Goal: Task Accomplishment & Management: Use online tool/utility

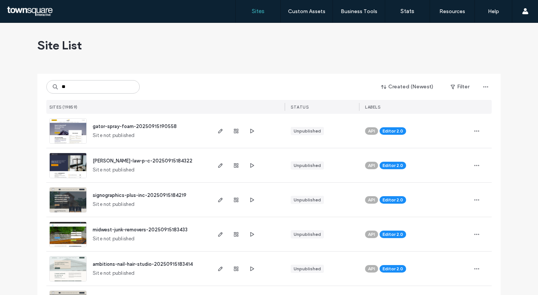
type input "***"
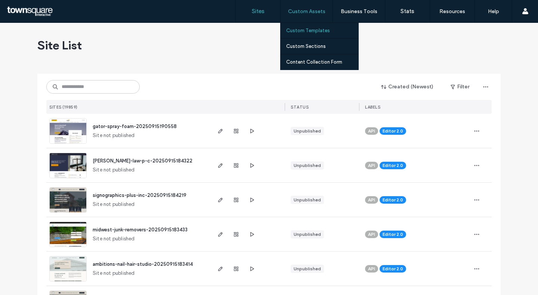
click at [309, 31] on label "Custom Templates" at bounding box center [308, 31] width 44 height 6
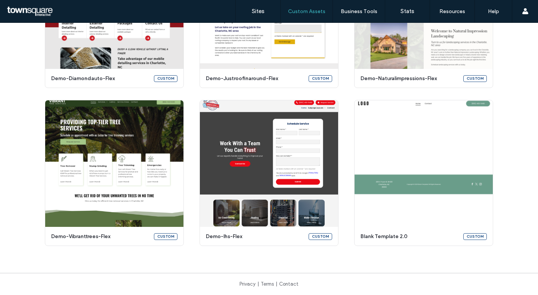
scroll to position [624, 0]
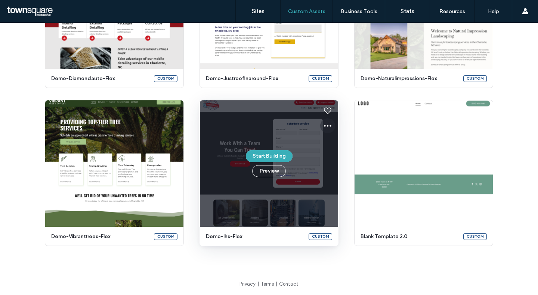
click at [325, 125] on use at bounding box center [327, 126] width 7 height 2
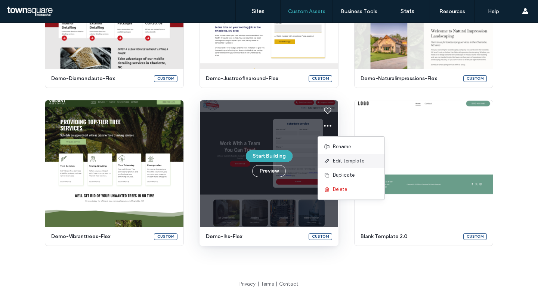
click at [343, 163] on span "Edit template" at bounding box center [348, 160] width 31 height 7
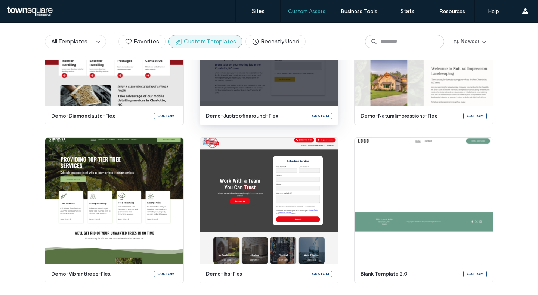
scroll to position [0, 0]
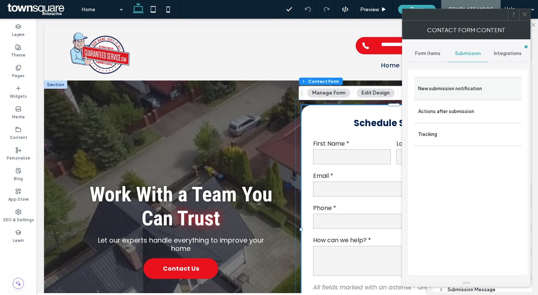
click at [443, 86] on label "New submission notification" at bounding box center [468, 88] width 100 height 15
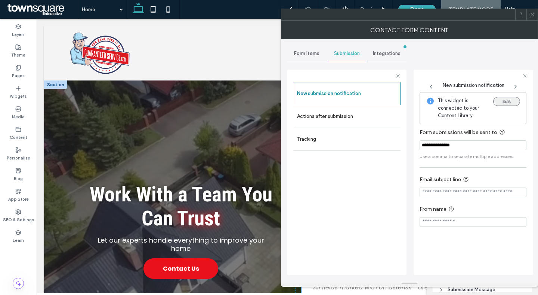
click at [509, 101] on button "Edit" at bounding box center [507, 101] width 27 height 9
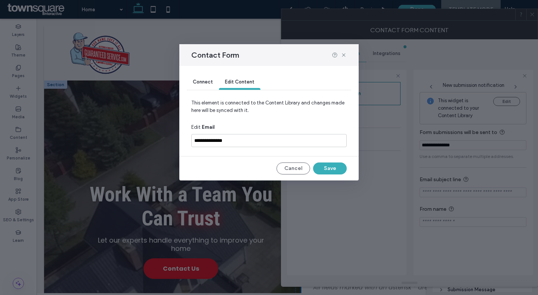
click at [200, 83] on span "Connect" at bounding box center [203, 82] width 20 height 6
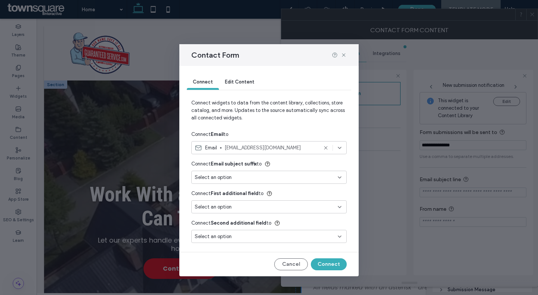
click at [239, 82] on span "Edit Content" at bounding box center [240, 82] width 30 height 6
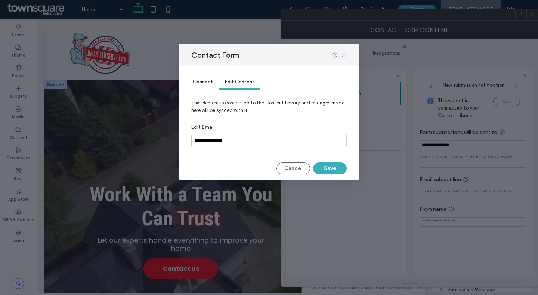
click at [344, 54] on icon at bounding box center [344, 55] width 6 height 6
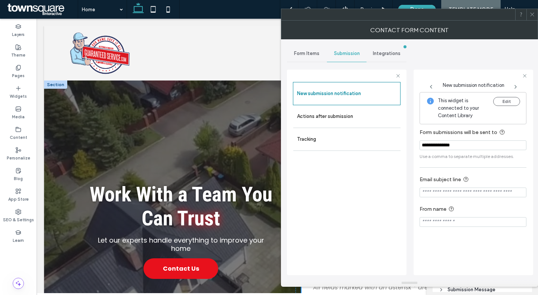
click at [529, 17] on div at bounding box center [532, 14] width 11 height 11
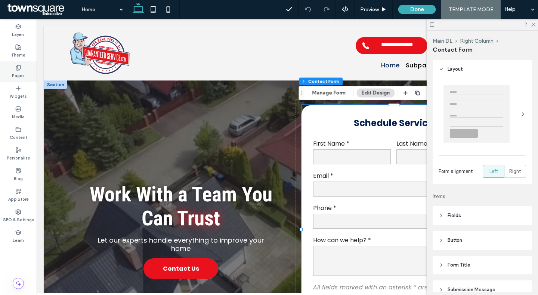
click at [18, 70] on use at bounding box center [18, 67] width 4 height 5
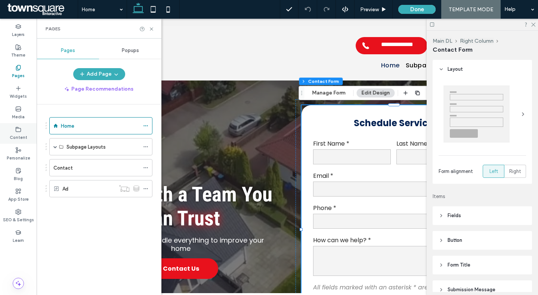
click at [17, 137] on label "Content" at bounding box center [19, 136] width 18 height 8
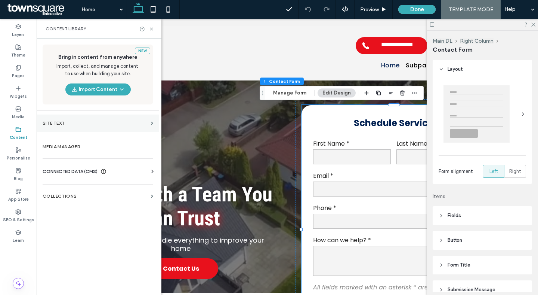
click at [87, 123] on label "Site Text" at bounding box center [95, 122] width 105 height 5
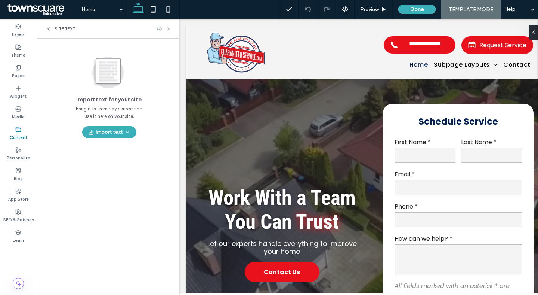
click at [54, 31] on div "Site Text" at bounding box center [61, 29] width 30 height 6
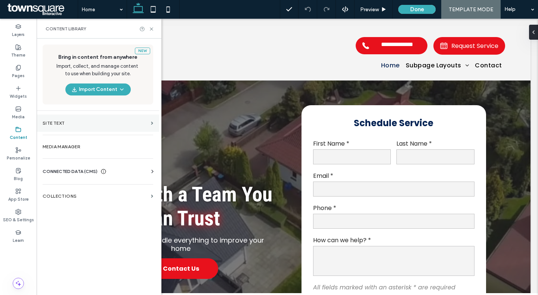
click at [69, 124] on label "Site Text" at bounding box center [95, 122] width 105 height 5
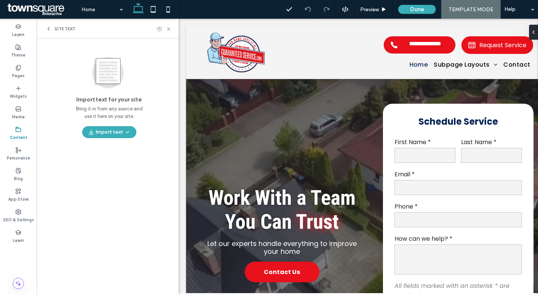
click at [53, 28] on div "Site Text" at bounding box center [61, 29] width 30 height 6
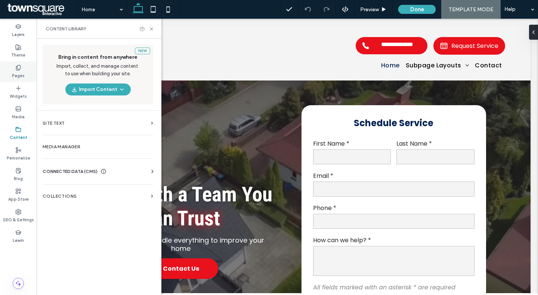
click at [18, 72] on label "Pages" at bounding box center [18, 75] width 13 height 8
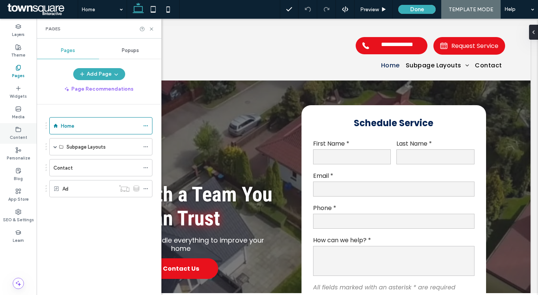
click at [16, 131] on use at bounding box center [18, 129] width 5 height 4
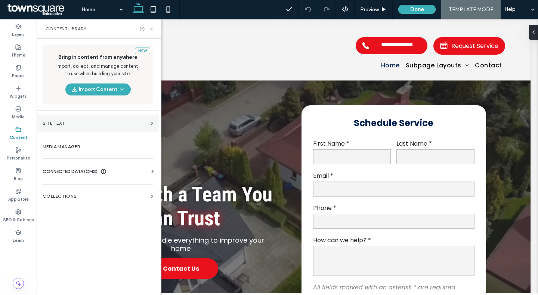
click at [58, 123] on label "Site Text" at bounding box center [95, 122] width 105 height 5
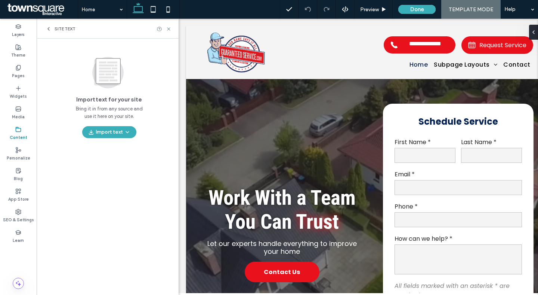
click at [55, 30] on span "Site Text" at bounding box center [65, 29] width 21 height 6
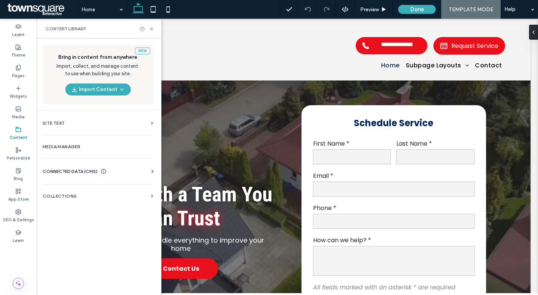
click at [60, 170] on span "CONNECTED DATA (CMS)" at bounding box center [70, 171] width 55 height 7
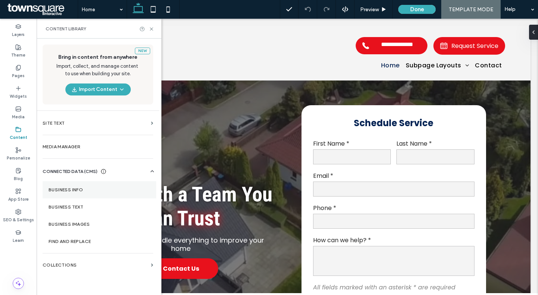
click at [60, 194] on section "Business Info" at bounding box center [100, 189] width 114 height 17
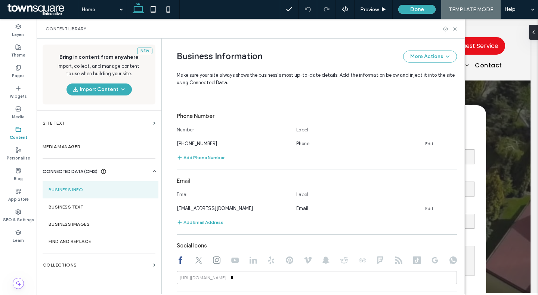
scroll to position [356, 0]
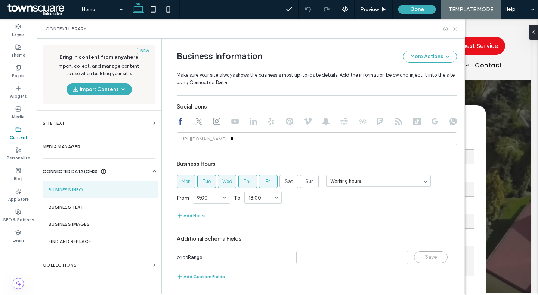
click at [455, 29] on use at bounding box center [455, 28] width 3 height 3
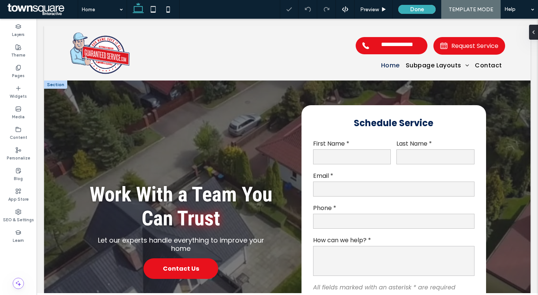
scroll to position [0, 0]
click at [353, 144] on label "First Name *" at bounding box center [352, 143] width 78 height 9
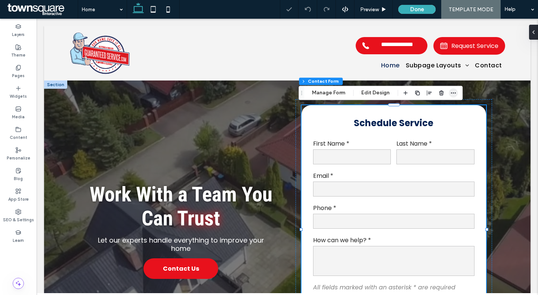
click at [457, 94] on span "button" at bounding box center [453, 92] width 9 height 9
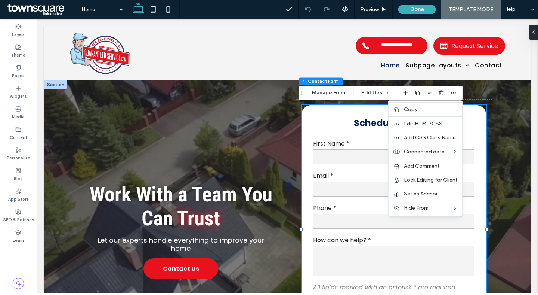
click at [503, 100] on div "Work With a Team You Can Trust Let our experts handle everything to improve you…" at bounding box center [287, 230] width 449 height 300
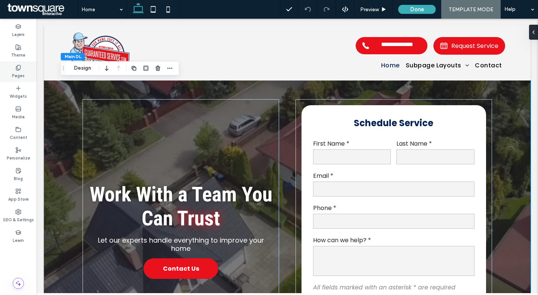
click at [18, 71] on label "Pages" at bounding box center [18, 75] width 13 height 8
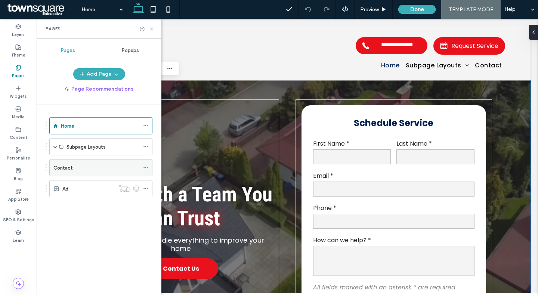
click at [74, 167] on div "Contact" at bounding box center [96, 168] width 86 height 8
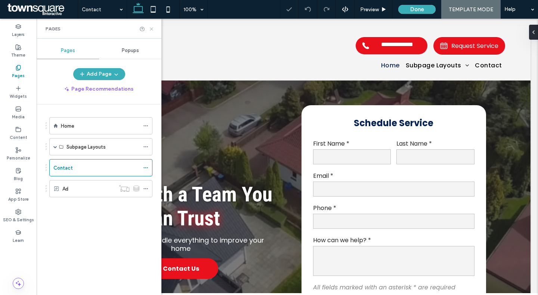
click at [152, 28] on icon at bounding box center [152, 29] width 6 height 6
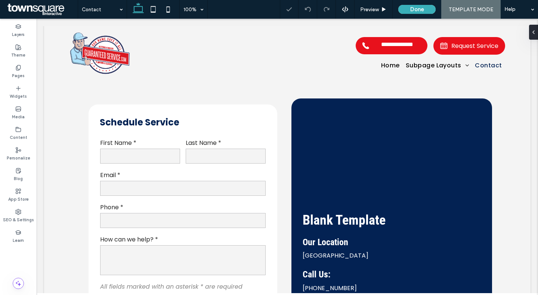
scroll to position [398, 0]
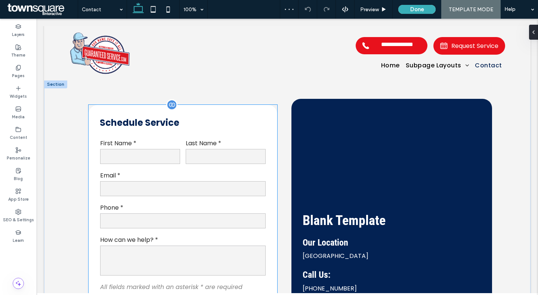
click at [239, 126] on h3 "Schedule Service" at bounding box center [183, 122] width 166 height 13
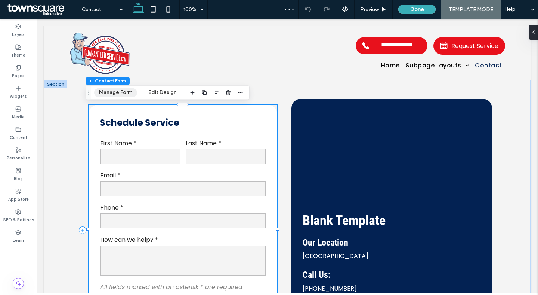
click at [124, 93] on button "Manage Form" at bounding box center [115, 92] width 43 height 9
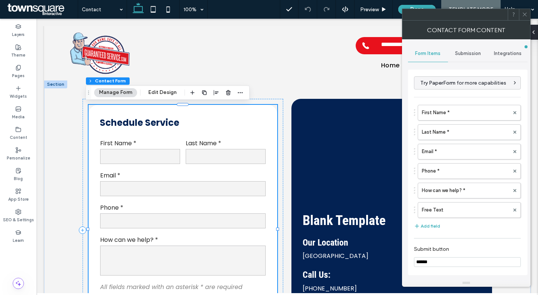
click at [506, 52] on span "Integrations" at bounding box center [508, 53] width 28 height 6
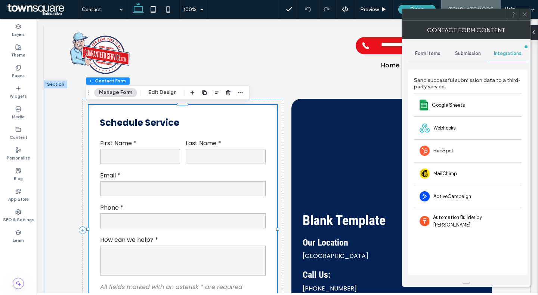
click at [427, 50] on div "Form Items" at bounding box center [428, 53] width 40 height 16
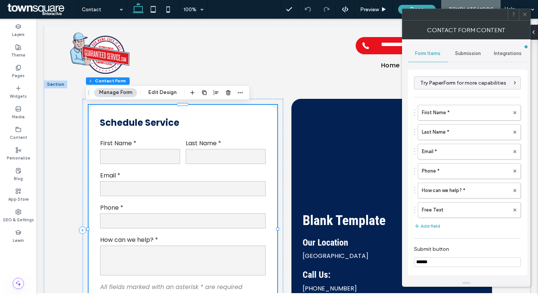
click at [477, 59] on div "Submission" at bounding box center [468, 53] width 40 height 16
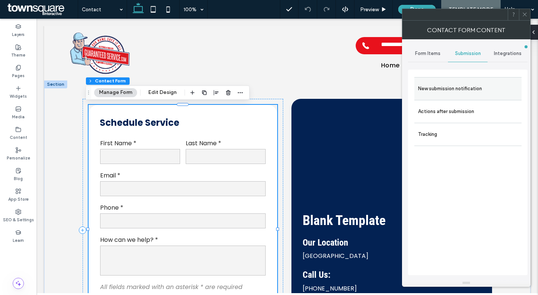
click at [470, 84] on label "New submission notification" at bounding box center [468, 88] width 100 height 15
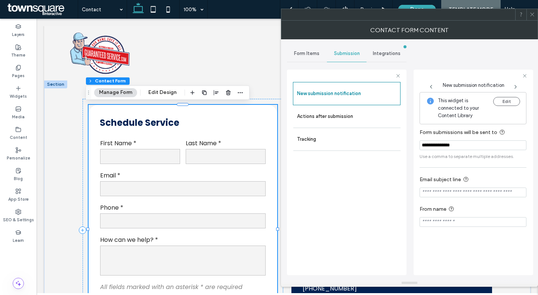
click at [381, 55] on span "Integrations" at bounding box center [387, 53] width 28 height 6
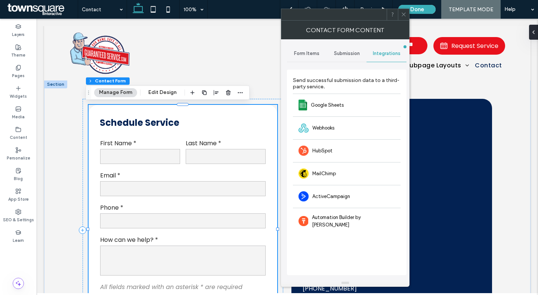
click at [348, 55] on span "Submission" at bounding box center [347, 53] width 26 height 6
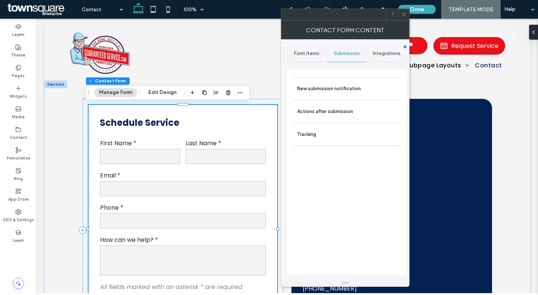
click at [313, 53] on span "Form Items" at bounding box center [306, 53] width 25 height 6
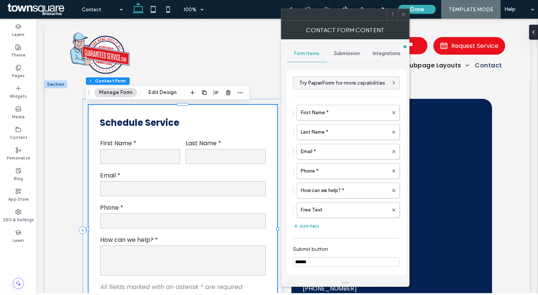
click at [353, 54] on span "Submission" at bounding box center [347, 53] width 26 height 6
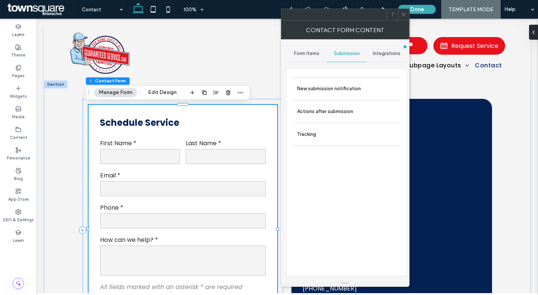
click at [404, 15] on use at bounding box center [404, 15] width 4 height 4
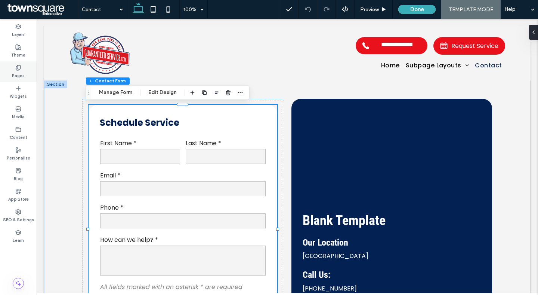
click at [26, 77] on div "Pages" at bounding box center [18, 71] width 37 height 21
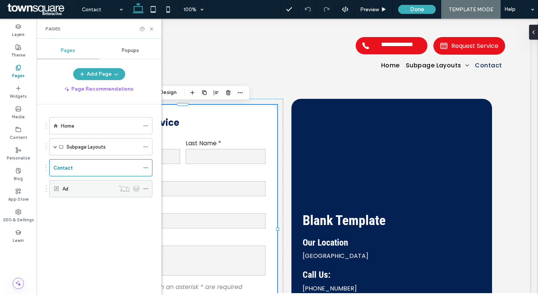
click at [68, 196] on div "Ad" at bounding box center [88, 188] width 53 height 16
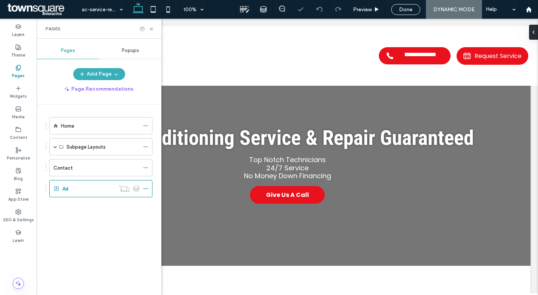
click at [150, 25] on div "Pages" at bounding box center [99, 29] width 125 height 20
click at [151, 26] on icon at bounding box center [152, 29] width 6 height 6
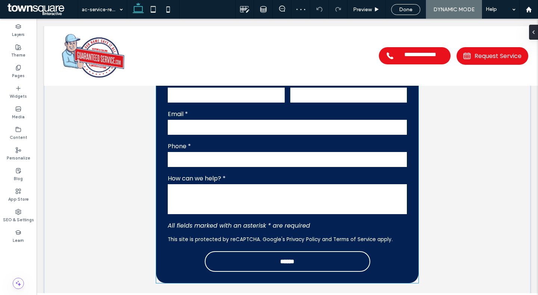
scroll to position [484, 0]
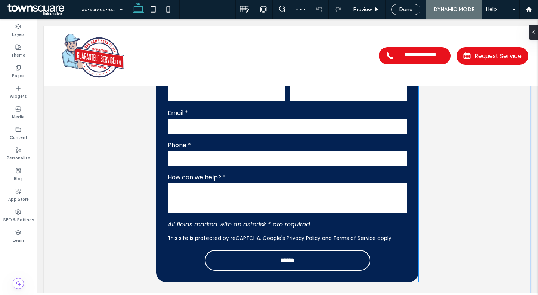
click at [265, 183] on textarea at bounding box center [287, 198] width 239 height 30
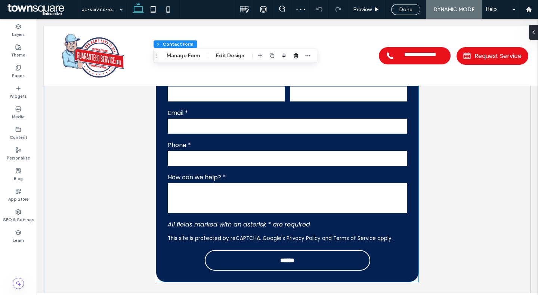
type input "*"
type input "***"
type input "**"
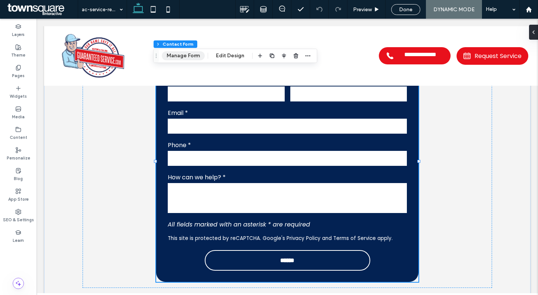
click at [199, 55] on button "Manage Form" at bounding box center [183, 55] width 43 height 9
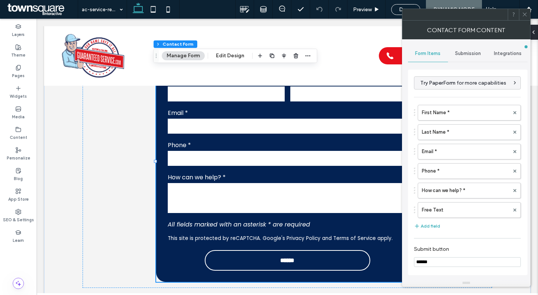
click at [473, 52] on span "Submission" at bounding box center [468, 53] width 26 height 6
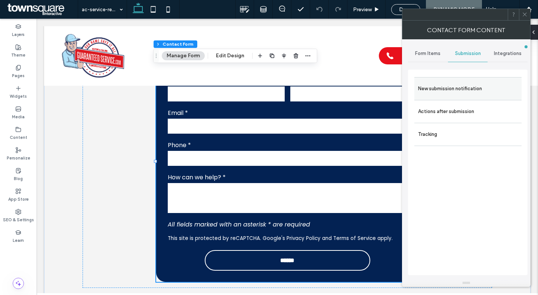
click at [463, 82] on label "New submission notification" at bounding box center [468, 88] width 100 height 15
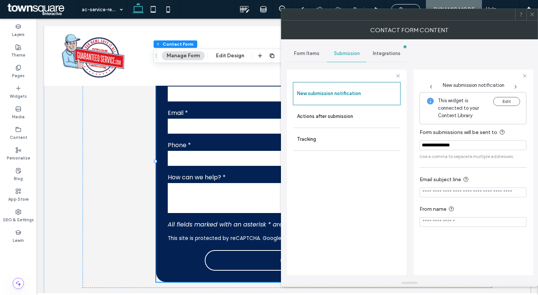
click at [529, 15] on div at bounding box center [532, 14] width 11 height 11
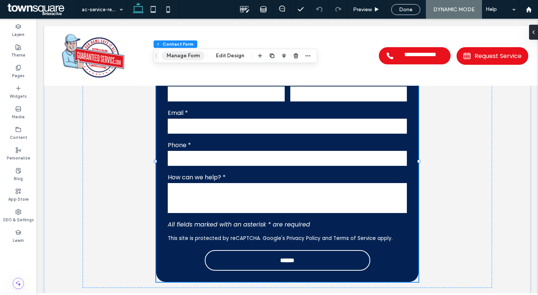
click at [191, 52] on button "Manage Form" at bounding box center [183, 55] width 43 height 9
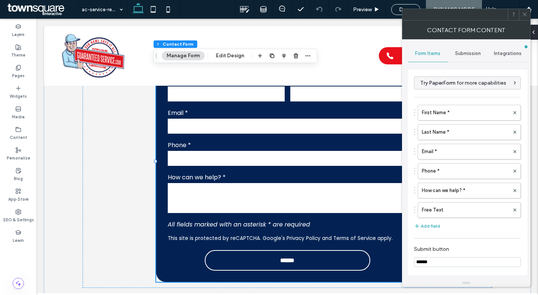
click at [511, 52] on span "Integrations" at bounding box center [508, 53] width 28 height 6
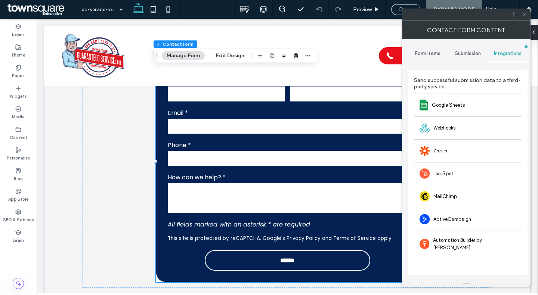
click at [462, 52] on span "Submission" at bounding box center [468, 53] width 26 height 6
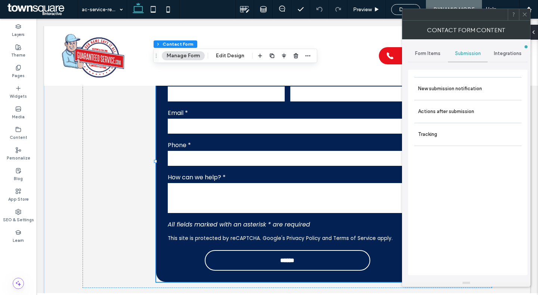
click at [523, 15] on icon at bounding box center [525, 15] width 6 height 6
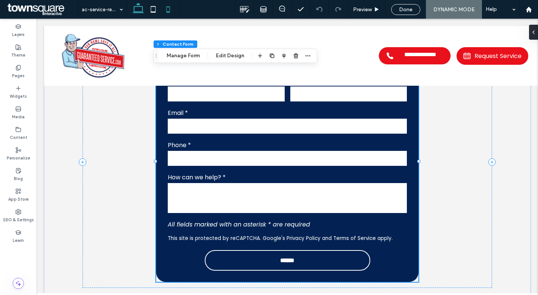
click at [171, 13] on icon at bounding box center [168, 9] width 15 height 15
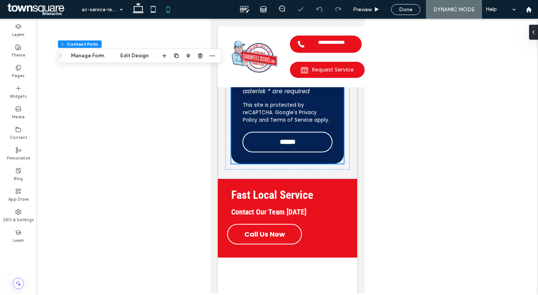
type input "*****"
type input "***"
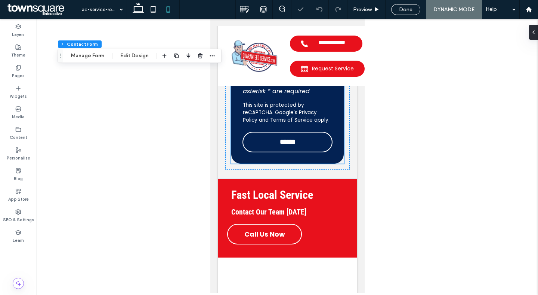
scroll to position [319, 0]
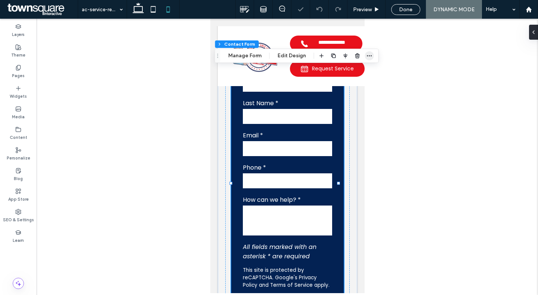
click at [367, 56] on icon "button" at bounding box center [370, 56] width 6 height 6
click at [258, 53] on button "Manage Form" at bounding box center [245, 55] width 43 height 9
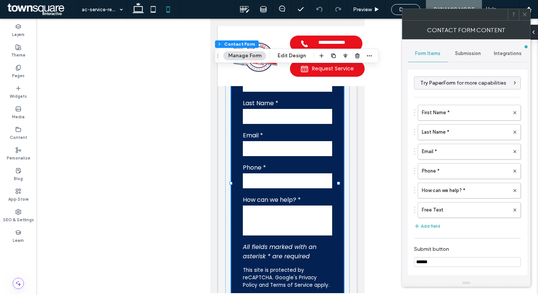
click at [462, 50] on div "Submission" at bounding box center [468, 53] width 40 height 16
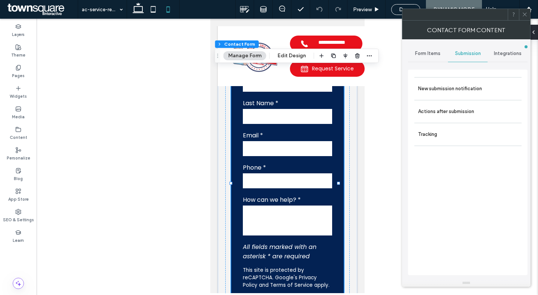
click at [523, 49] on div "Integrations" at bounding box center [508, 53] width 40 height 16
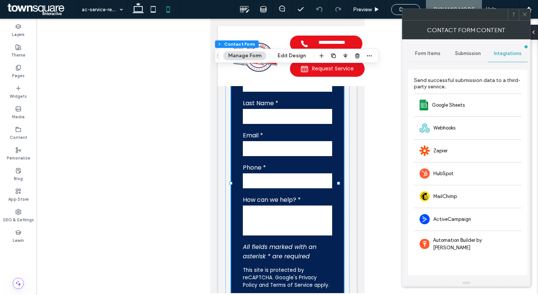
click at [471, 54] on span "Submission" at bounding box center [468, 53] width 26 height 6
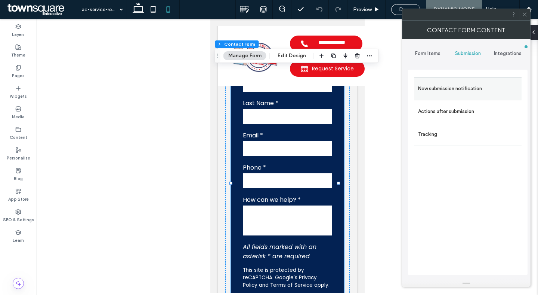
click at [441, 93] on label "New submission notification" at bounding box center [468, 88] width 100 height 15
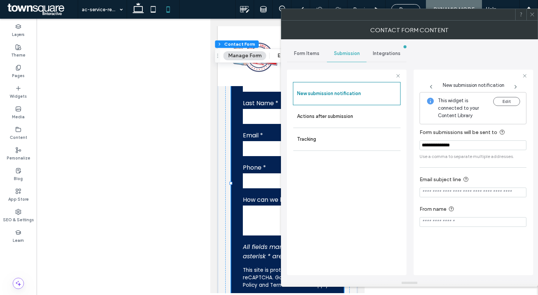
click at [530, 16] on icon at bounding box center [533, 15] width 6 height 6
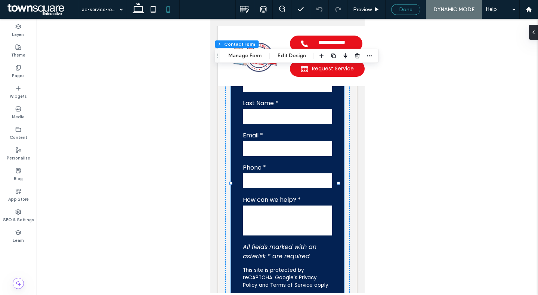
click at [412, 8] on span "Done" at bounding box center [405, 9] width 13 height 6
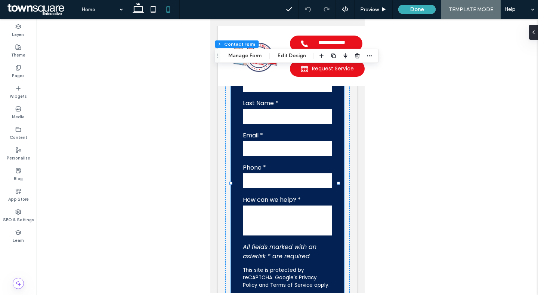
click at [18, 73] on div at bounding box center [269, 147] width 538 height 295
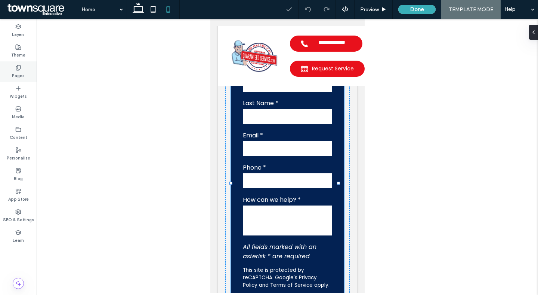
click at [21, 72] on label "Pages" at bounding box center [18, 75] width 13 height 8
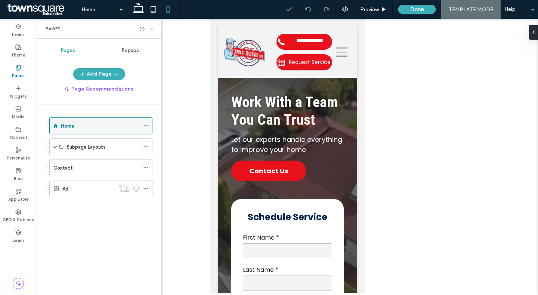
click at [68, 129] on label "Home" at bounding box center [67, 125] width 13 height 13
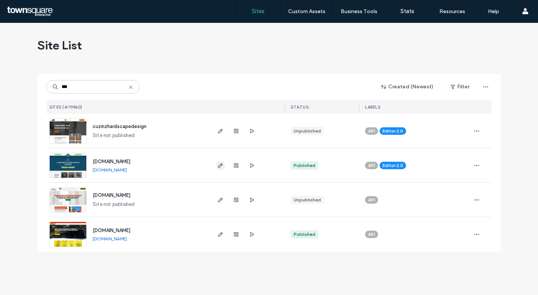
type input "***"
click at [221, 166] on icon "button" at bounding box center [221, 165] width 6 height 6
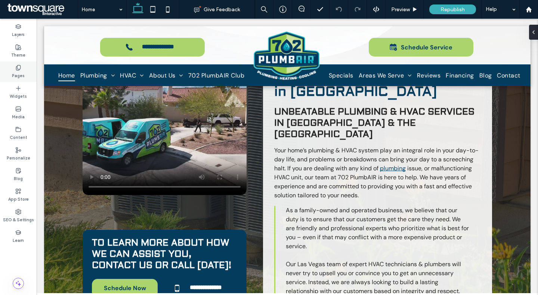
click at [16, 74] on label "Pages" at bounding box center [18, 75] width 13 height 8
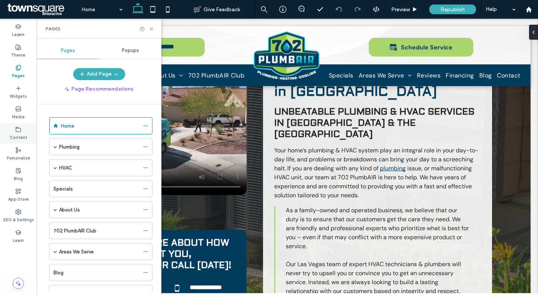
click at [19, 136] on label "Content" at bounding box center [19, 136] width 18 height 8
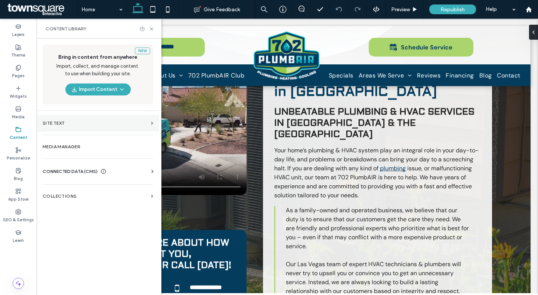
click at [85, 125] on label "Site Text" at bounding box center [95, 122] width 105 height 5
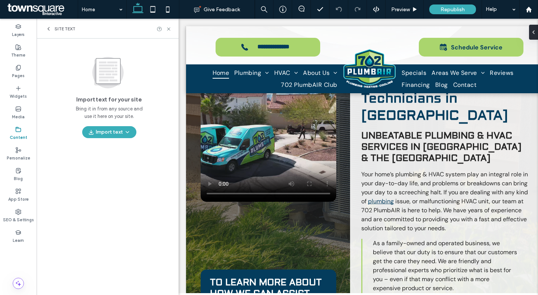
click at [55, 27] on span "Site Text" at bounding box center [65, 29] width 21 height 6
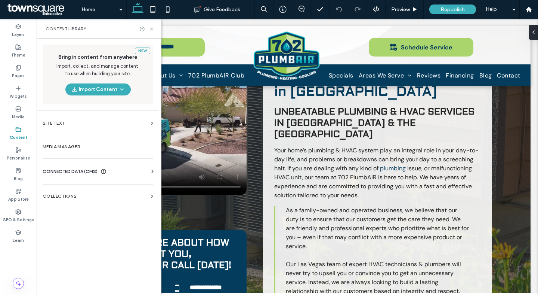
click at [75, 173] on span "CONNECTED DATA (CMS)" at bounding box center [70, 171] width 55 height 7
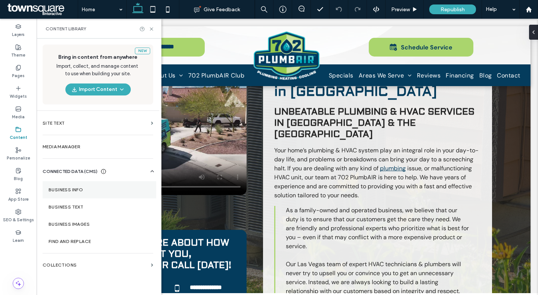
click at [73, 193] on section "Business Info" at bounding box center [100, 189] width 114 height 17
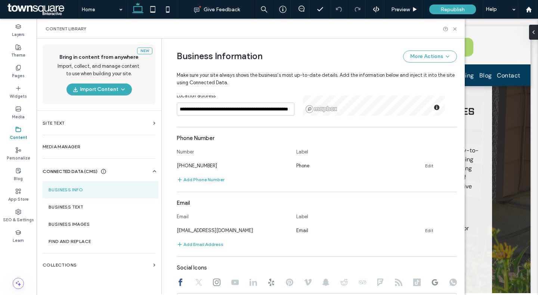
scroll to position [179, 0]
click at [497, 144] on div "**********" at bounding box center [287, 180] width 449 height 289
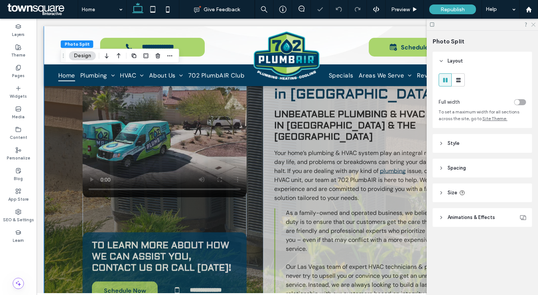
click at [532, 25] on icon at bounding box center [533, 24] width 5 height 5
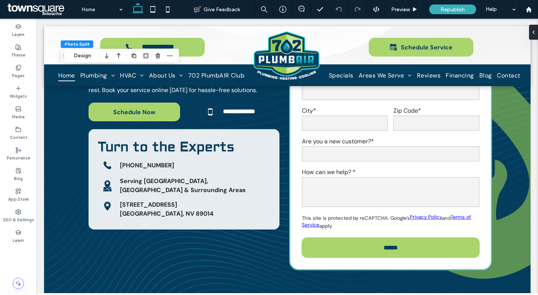
scroll to position [2640, 0]
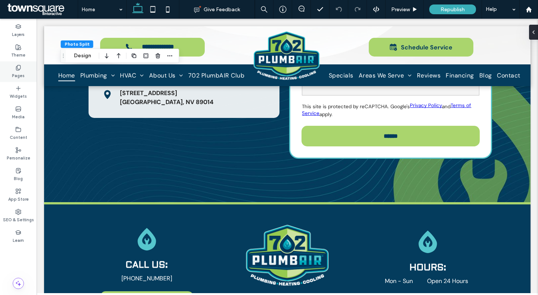
click at [18, 77] on label "Pages" at bounding box center [18, 75] width 13 height 8
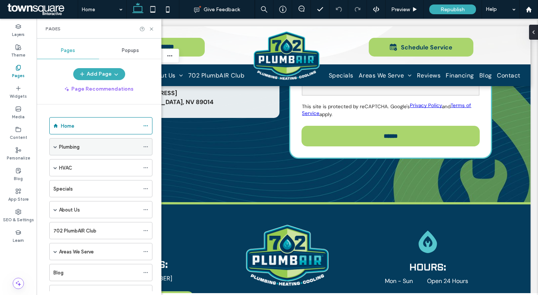
click at [53, 144] on span at bounding box center [55, 146] width 4 height 16
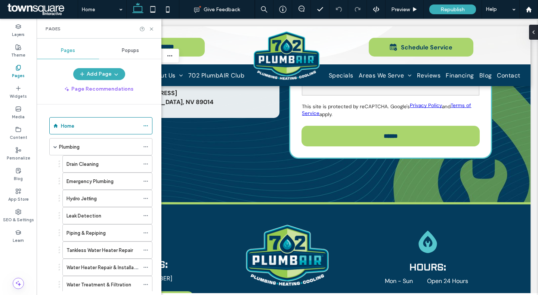
scroll to position [230, 0]
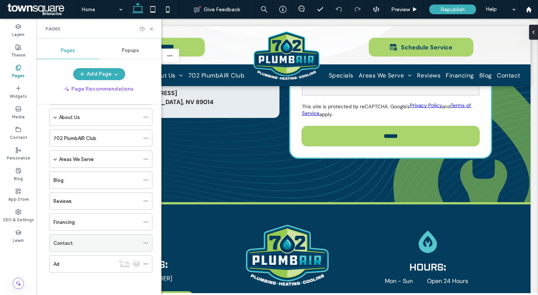
click at [63, 246] on label "Contact" at bounding box center [62, 242] width 19 height 13
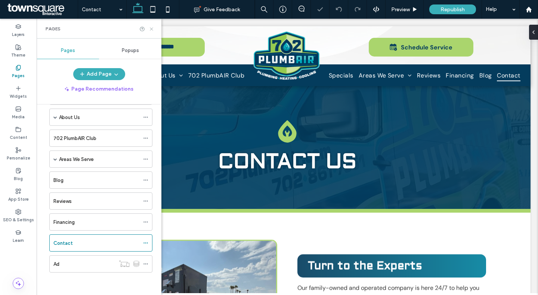
click at [152, 30] on icon at bounding box center [152, 29] width 6 height 6
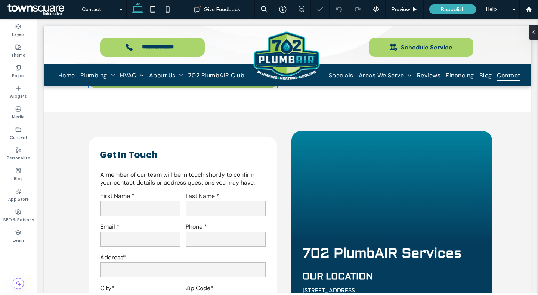
scroll to position [291, 0]
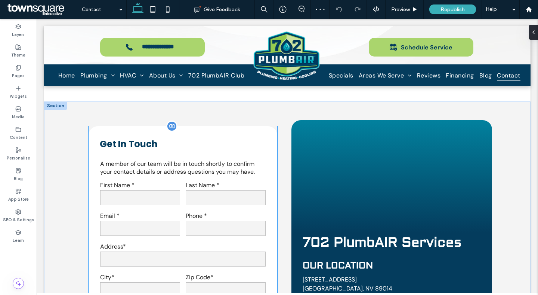
click at [234, 139] on h3 "Get In Touch" at bounding box center [183, 143] width 166 height 13
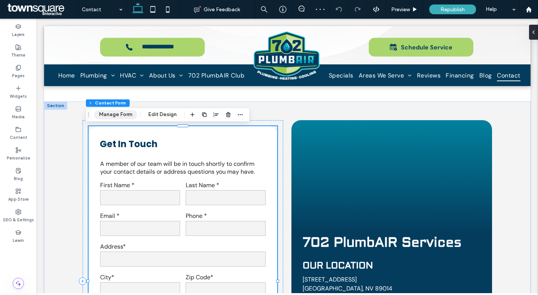
click at [129, 113] on button "Manage Form" at bounding box center [115, 114] width 43 height 9
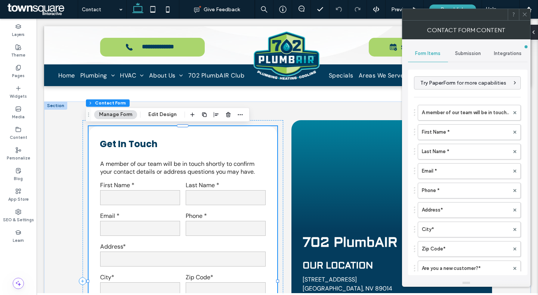
click at [468, 55] on span "Submission" at bounding box center [468, 53] width 26 height 6
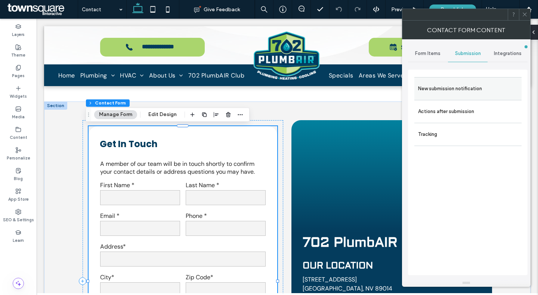
click at [455, 77] on div "New submission notification" at bounding box center [468, 88] width 107 height 23
click at [447, 85] on label "New submission notification" at bounding box center [468, 88] width 100 height 15
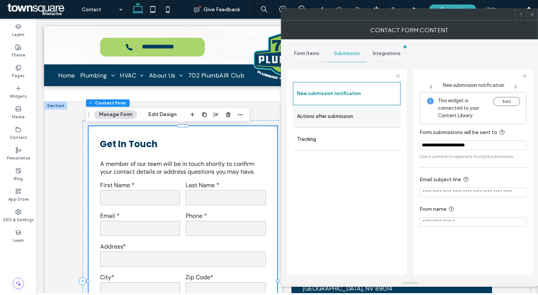
click at [313, 117] on label "Actions after submission" at bounding box center [347, 116] width 100 height 15
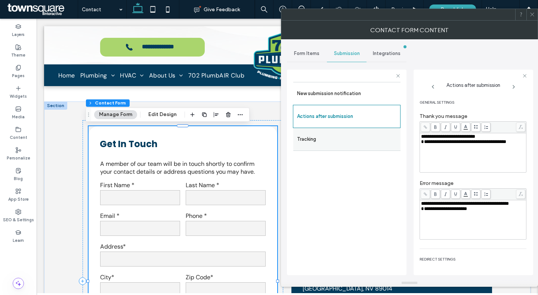
click at [312, 143] on label "Tracking" at bounding box center [347, 139] width 100 height 15
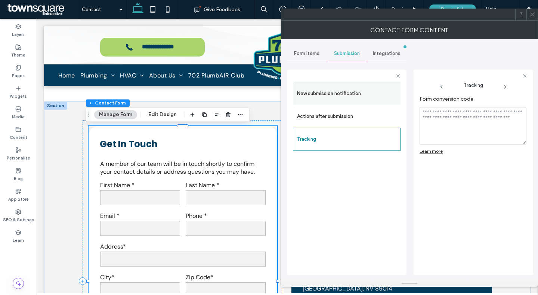
click at [326, 88] on label "New submission notification" at bounding box center [347, 93] width 100 height 15
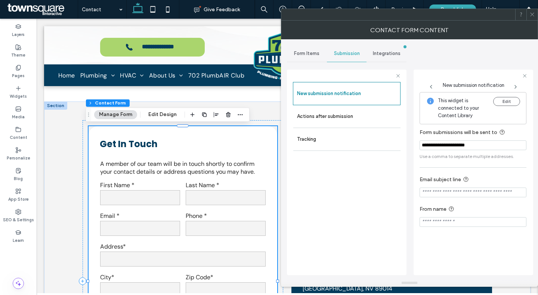
click at [532, 11] on span at bounding box center [533, 14] width 6 height 11
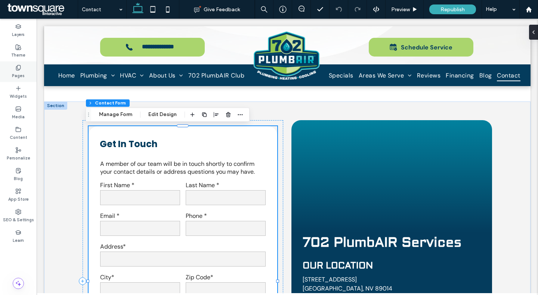
click at [19, 71] on label "Pages" at bounding box center [18, 75] width 13 height 8
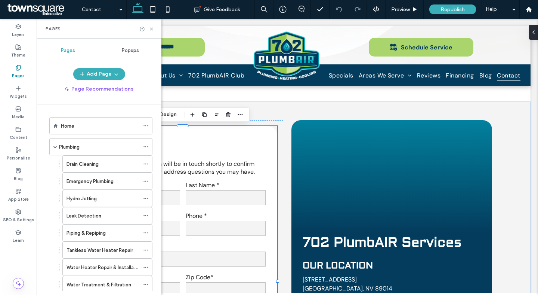
click at [19, 71] on label "Pages" at bounding box center [18, 75] width 13 height 8
click at [20, 135] on label "Content" at bounding box center [19, 136] width 18 height 8
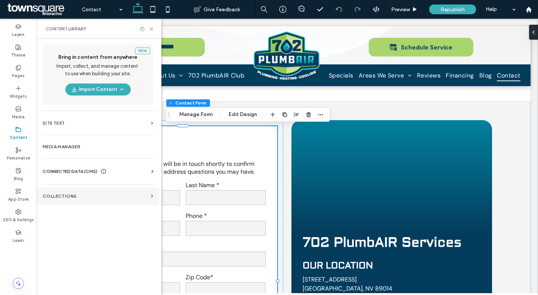
click at [58, 197] on label "Collections" at bounding box center [95, 195] width 105 height 5
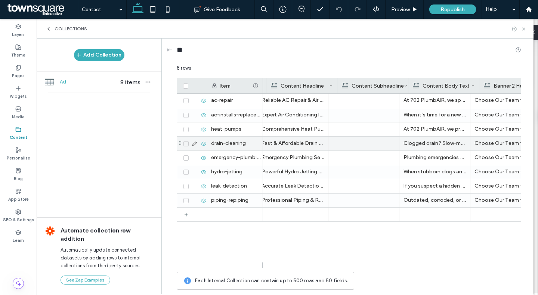
scroll to position [0, 986]
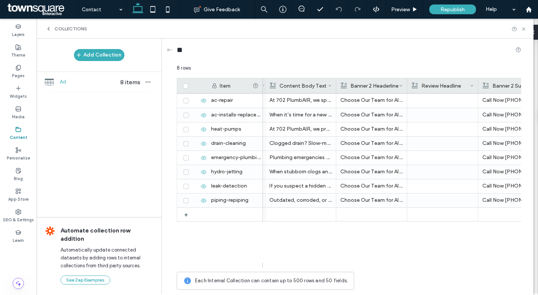
click at [60, 85] on span "Ad" at bounding box center [89, 81] width 58 height 7
click at [22, 76] on label "Pages" at bounding box center [18, 75] width 13 height 8
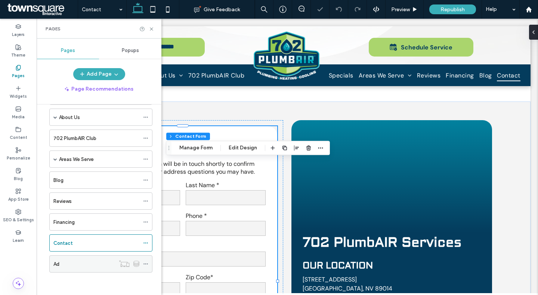
type input "*"
type input "***"
type input "*"
type input "***"
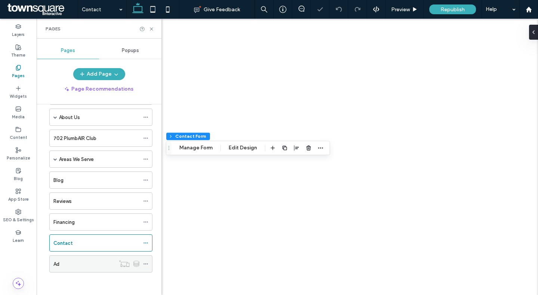
type input "**"
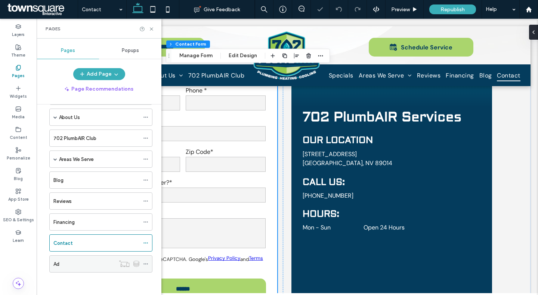
click at [69, 264] on div "Ad" at bounding box center [84, 264] width 62 height 8
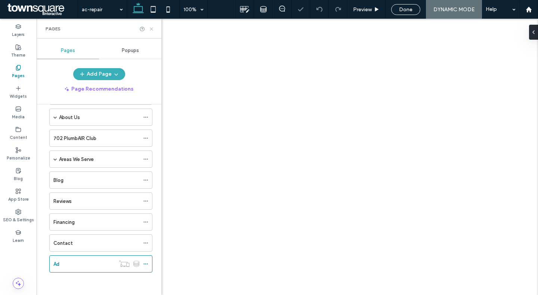
click at [151, 29] on icon at bounding box center [152, 29] width 6 height 6
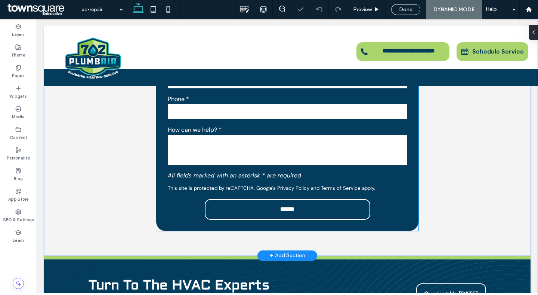
click at [175, 185] on p "This site is protected by reCAPTCHA. Google's Privacy Policy and Terms of Servi…" at bounding box center [287, 188] width 239 height 6
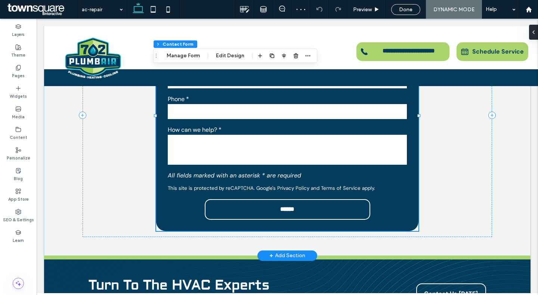
type input "*"
type input "***"
type input "**"
click at [190, 58] on button "Manage Form" at bounding box center [183, 55] width 43 height 9
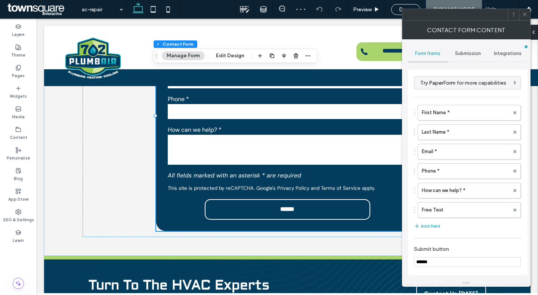
click at [477, 53] on span "Submission" at bounding box center [468, 53] width 26 height 6
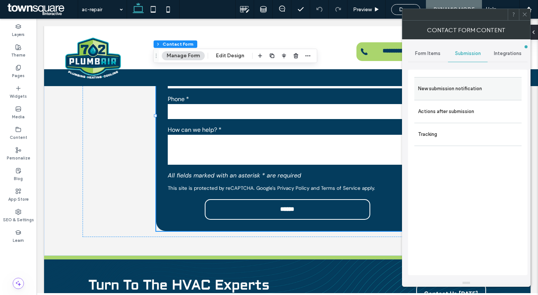
click at [454, 79] on div "New submission notification" at bounding box center [468, 88] width 107 height 23
click at [445, 86] on label "New submission notification" at bounding box center [468, 88] width 100 height 15
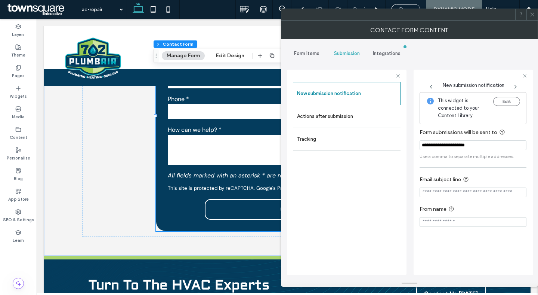
click at [530, 16] on icon at bounding box center [533, 15] width 6 height 6
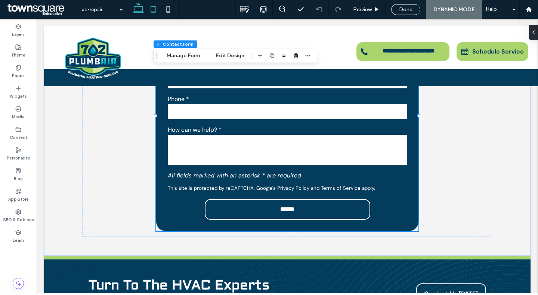
click at [153, 15] on icon at bounding box center [153, 9] width 15 height 15
type input "**"
type input "****"
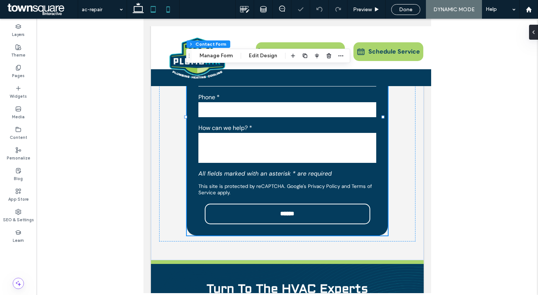
click at [169, 11] on icon at bounding box center [168, 9] width 15 height 15
type input "*****"
type input "***"
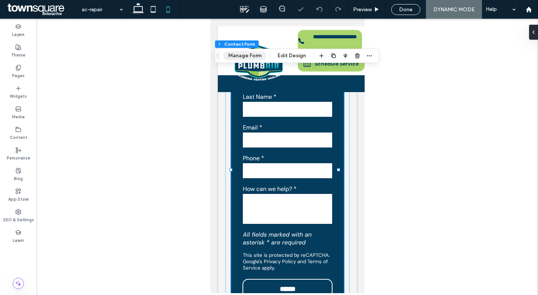
click at [249, 60] on button "Manage Form" at bounding box center [245, 55] width 43 height 9
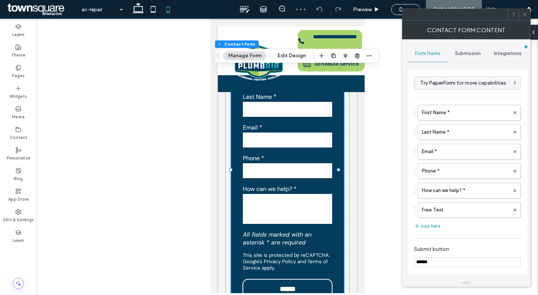
click at [468, 51] on span "Submission" at bounding box center [468, 53] width 26 height 6
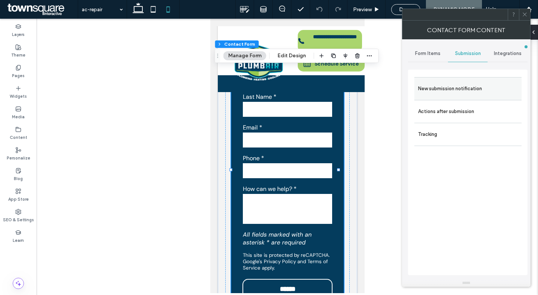
click at [438, 92] on label "New submission notification" at bounding box center [468, 88] width 100 height 15
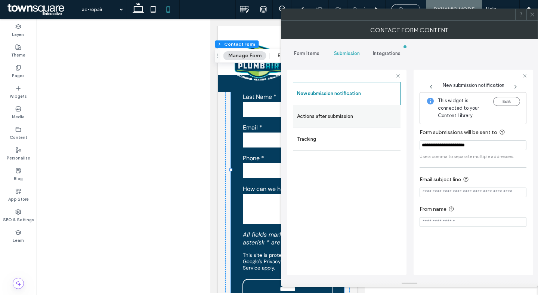
click at [308, 113] on label "Actions after submission" at bounding box center [347, 116] width 100 height 15
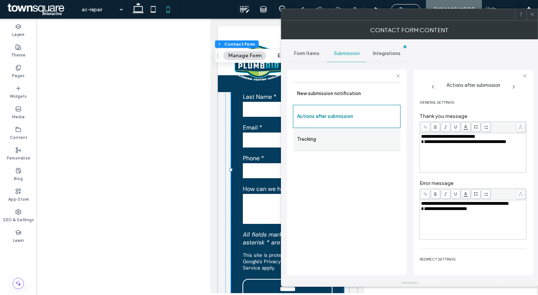
click at [311, 144] on label "Tracking" at bounding box center [347, 139] width 100 height 15
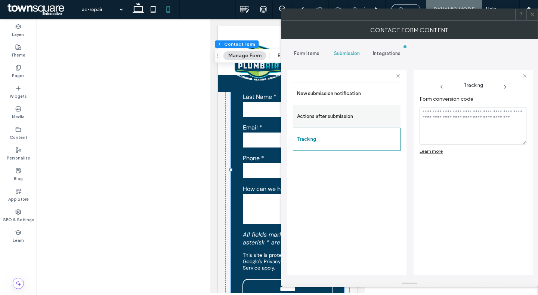
click at [322, 122] on label "Actions after submission" at bounding box center [347, 116] width 100 height 15
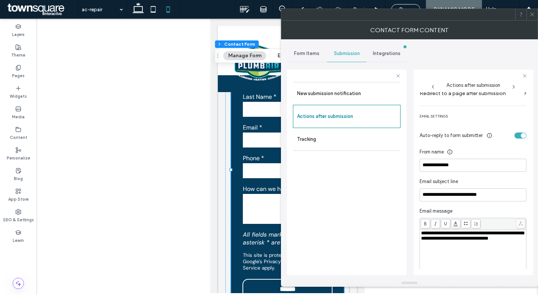
scroll to position [202, 0]
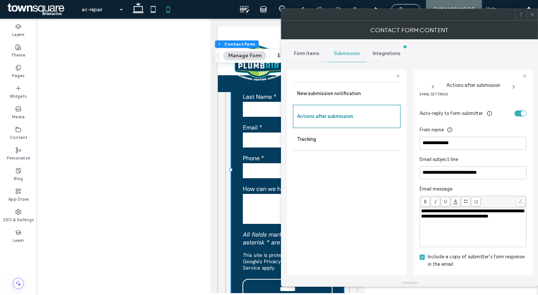
click at [531, 13] on icon at bounding box center [533, 15] width 6 height 6
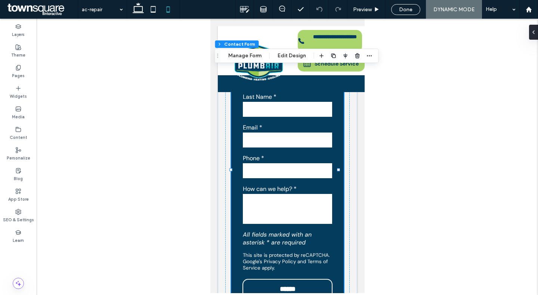
click at [136, 146] on div at bounding box center [288, 156] width 502 height 274
click at [13, 67] on div "Pages" at bounding box center [18, 71] width 37 height 21
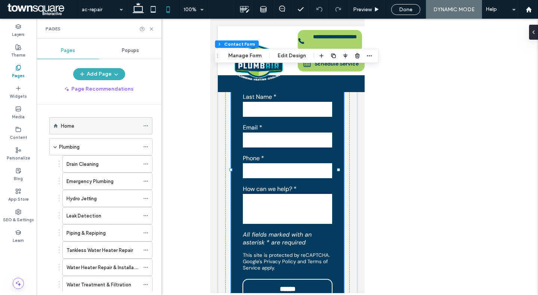
click at [78, 125] on div "Home" at bounding box center [100, 126] width 79 height 8
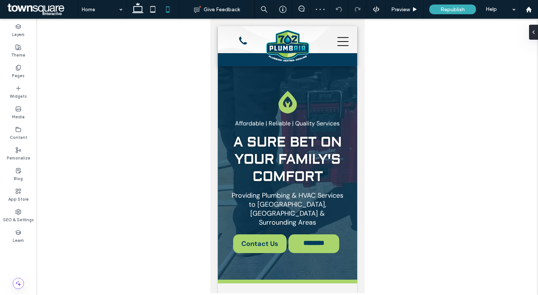
click at [66, 65] on div at bounding box center [288, 156] width 502 height 274
click at [479, 50] on div at bounding box center [288, 156] width 502 height 274
click at [9, 70] on div "Pages" at bounding box center [18, 71] width 37 height 21
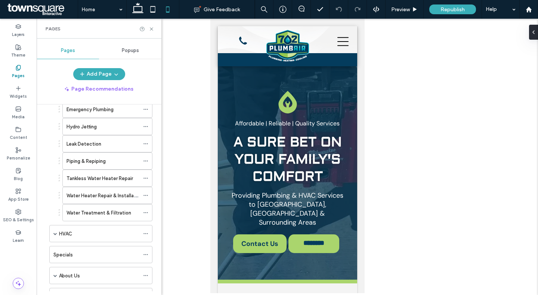
scroll to position [230, 0]
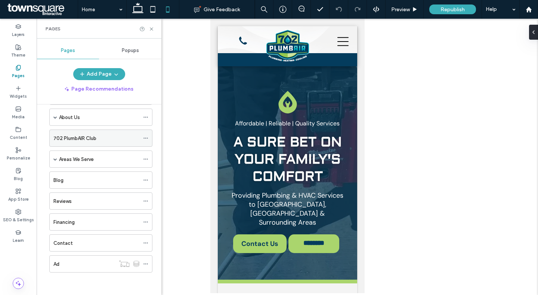
click at [82, 137] on label "702 PlumbAIR Club" at bounding box center [74, 138] width 43 height 13
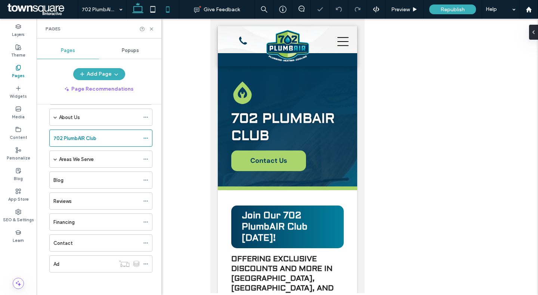
click at [140, 5] on icon at bounding box center [137, 9] width 15 height 15
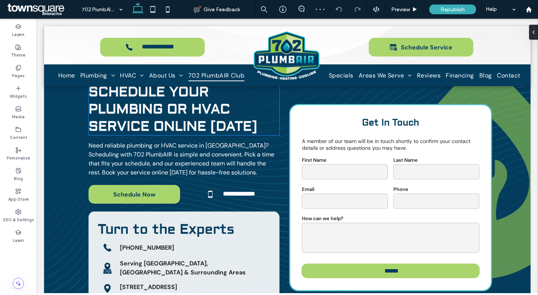
scroll to position [1177, 0]
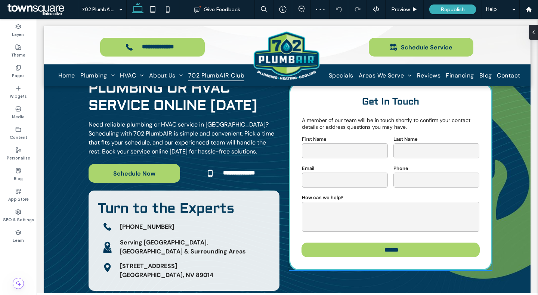
click at [356, 194] on label "How can we help?" at bounding box center [390, 197] width 177 height 6
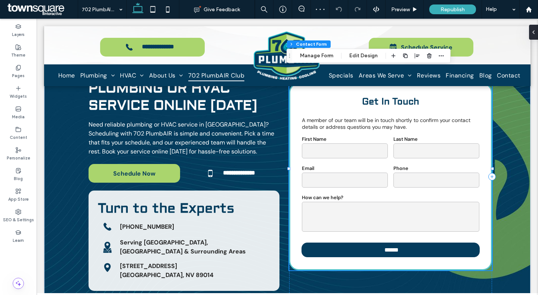
type input "*"
type input "***"
type input "*"
type input "***"
type input "*"
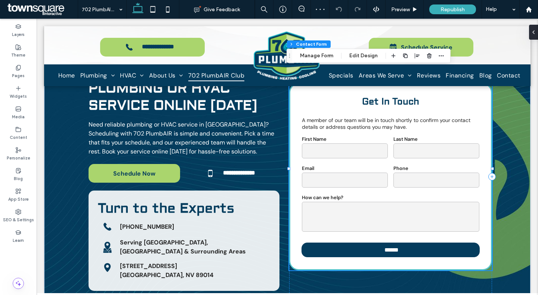
type input "***"
type input "*"
type input "**"
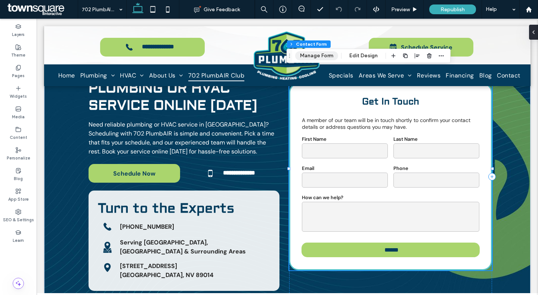
click at [325, 57] on button "Manage Form" at bounding box center [316, 55] width 43 height 9
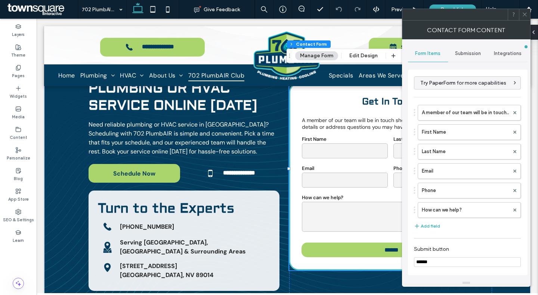
scroll to position [115, 0]
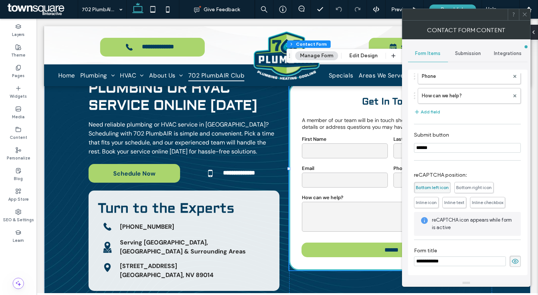
click at [465, 57] on div "Submission" at bounding box center [468, 53] width 40 height 16
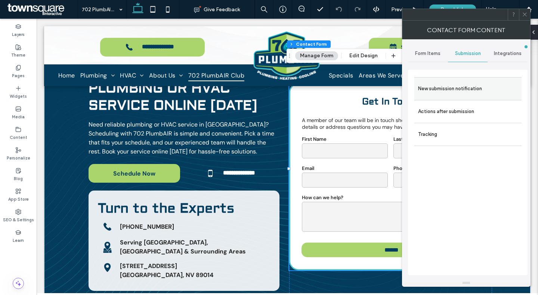
click at [466, 92] on label "New submission notification" at bounding box center [468, 88] width 100 height 15
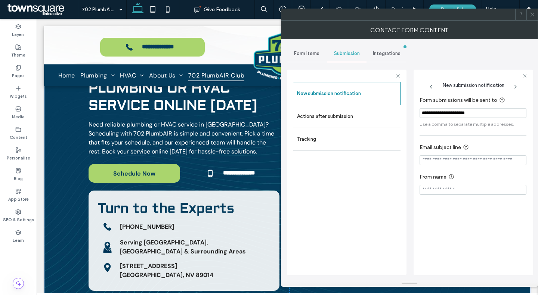
click at [456, 117] on input "**********" at bounding box center [473, 113] width 107 height 10
click at [402, 133] on div "New submission notification Actions after submission Tracking" at bounding box center [347, 172] width 120 height 205
click at [532, 16] on icon at bounding box center [533, 15] width 6 height 6
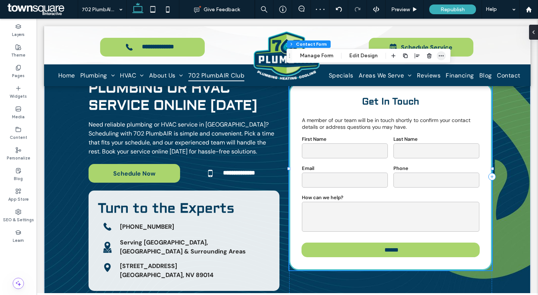
click at [441, 53] on icon "button" at bounding box center [442, 56] width 6 height 6
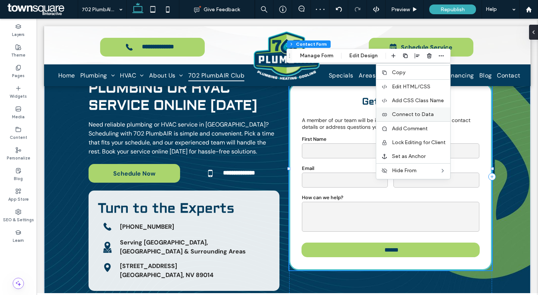
click at [407, 111] on div "Connect to Data" at bounding box center [414, 114] width 74 height 14
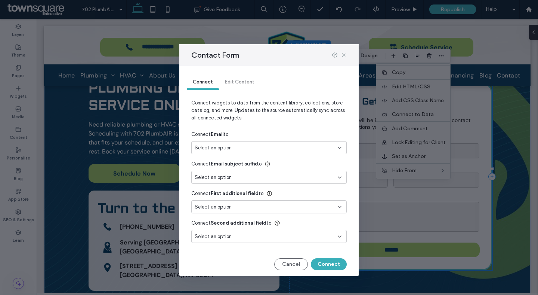
click at [231, 148] on span "Select an option" at bounding box center [213, 147] width 37 height 7
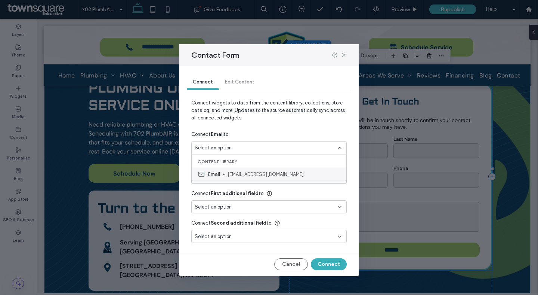
click at [223, 177] on div "Email admin@702plumberllc.com" at bounding box center [269, 174] width 155 height 13
type input "***"
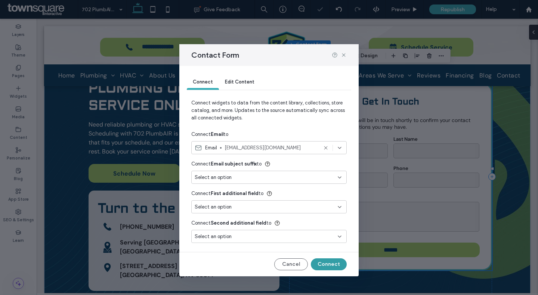
click at [335, 264] on button "Connect" at bounding box center [329, 264] width 36 height 12
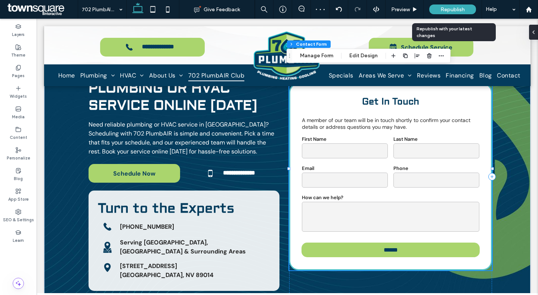
click at [441, 7] on span "Republish" at bounding box center [453, 9] width 24 height 6
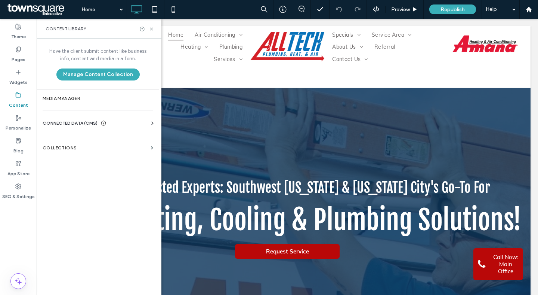
click at [56, 124] on span "CONNECTED DATA (CMS)" at bounding box center [70, 122] width 55 height 7
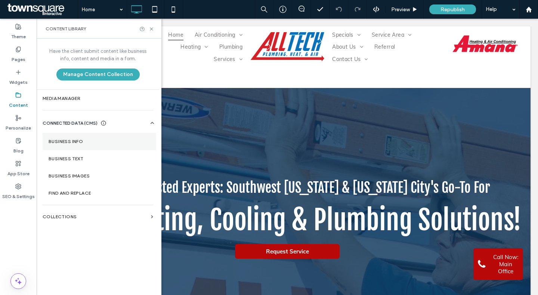
click at [77, 144] on label "Business Info" at bounding box center [100, 141] width 102 height 5
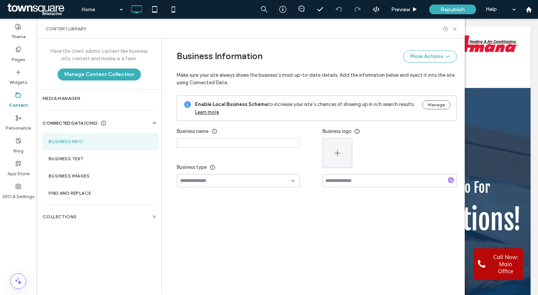
type input "**********"
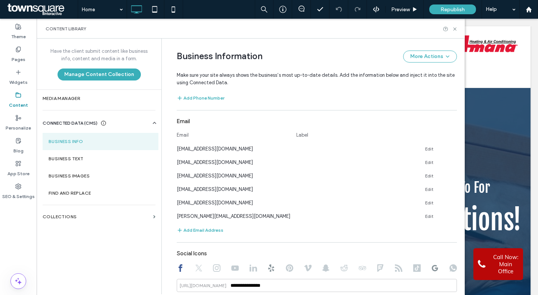
scroll to position [273, 0]
drag, startPoint x: 170, startPoint y: 150, endPoint x: 285, endPoint y: 154, distance: 114.9
click at [285, 154] on div "**********" at bounding box center [312, 104] width 292 height 677
copy div "customercare@alltechairconditioning.com Edit"
click at [18, 52] on label "Pages" at bounding box center [19, 57] width 14 height 10
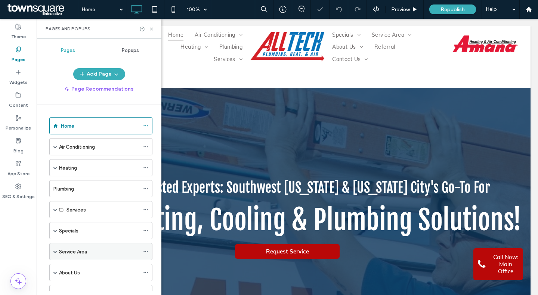
scroll to position [92, 0]
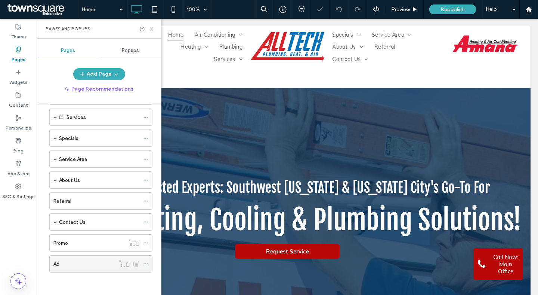
click at [68, 266] on div "Ad" at bounding box center [84, 264] width 62 height 8
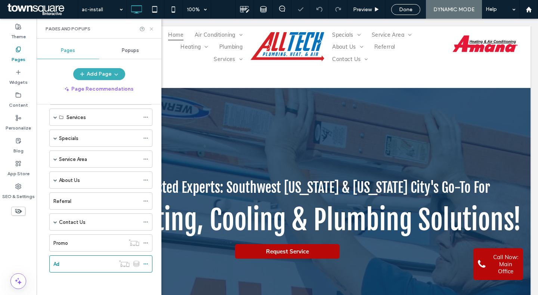
click at [151, 28] on icon at bounding box center [152, 29] width 6 height 6
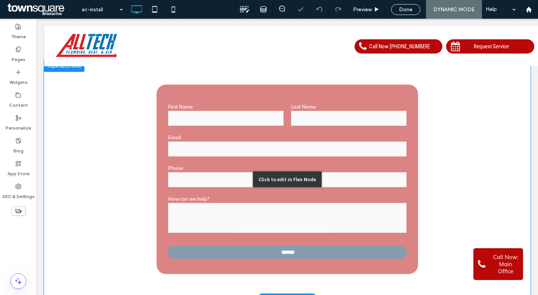
scroll to position [144, 0]
click at [222, 188] on div "Click to edit in Flex Mode" at bounding box center [287, 179] width 487 height 239
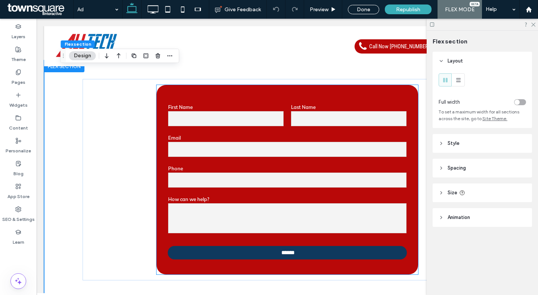
click at [262, 139] on label "Email" at bounding box center [287, 138] width 239 height 6
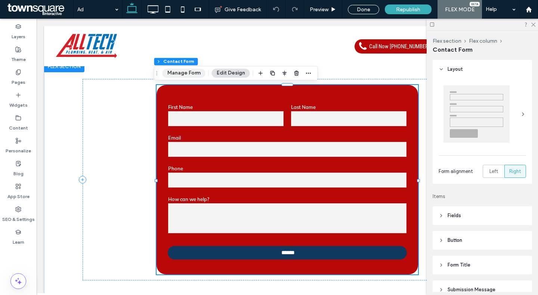
click at [182, 71] on button "Manage Form" at bounding box center [184, 72] width 43 height 9
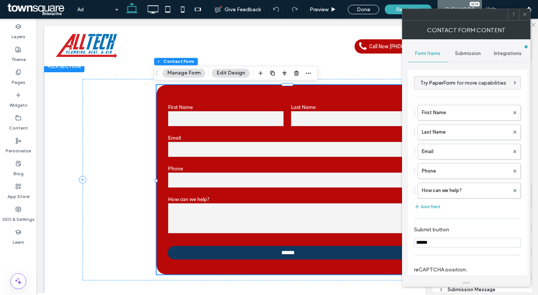
click at [473, 55] on span "Submission" at bounding box center [468, 53] width 26 height 6
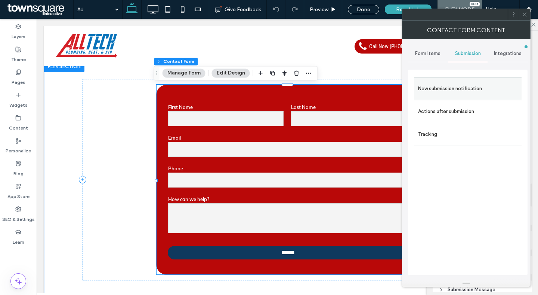
click at [470, 90] on label "New submission notification" at bounding box center [468, 88] width 100 height 15
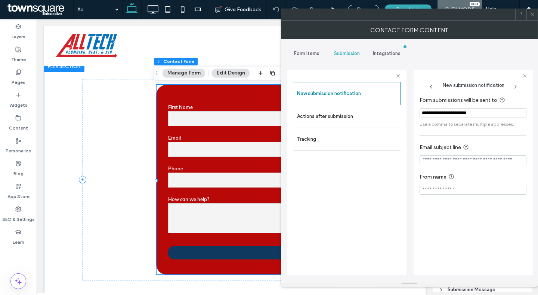
click at [450, 114] on input "**********" at bounding box center [473, 113] width 107 height 10
paste input "**********"
type input "**********"
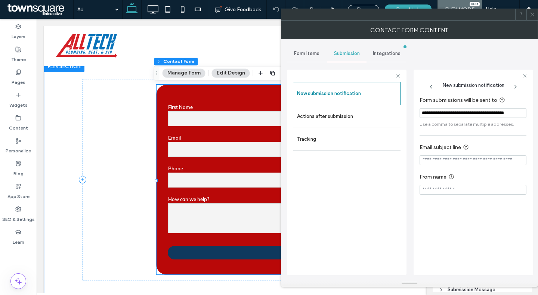
scroll to position [0, 4]
click at [450, 114] on input "**********" at bounding box center [473, 113] width 107 height 10
click at [531, 13] on icon at bounding box center [533, 15] width 6 height 6
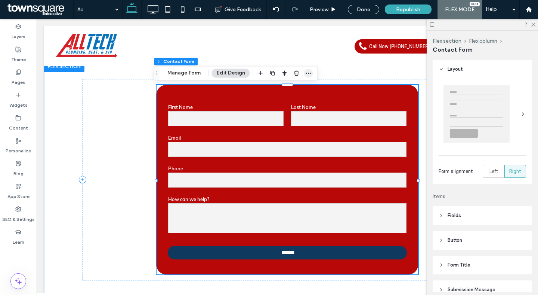
click at [307, 76] on span "button" at bounding box center [308, 72] width 9 height 9
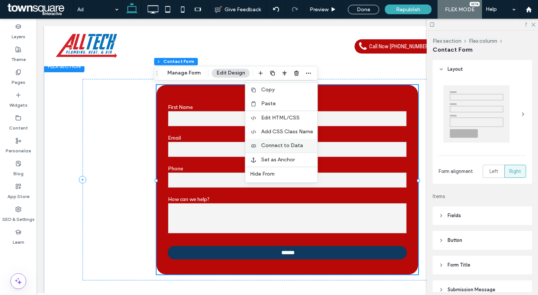
click at [274, 144] on span "Connect to Data" at bounding box center [282, 145] width 42 height 6
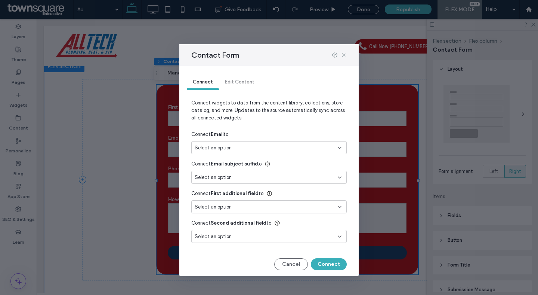
click at [274, 144] on div "Select an option" at bounding box center [269, 147] width 156 height 13
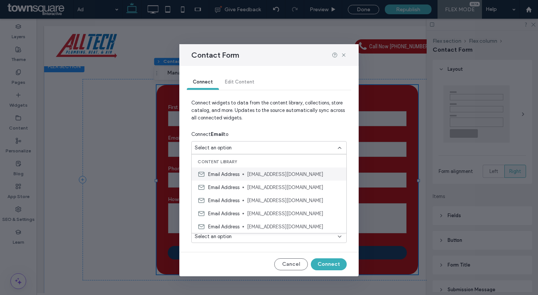
click at [232, 177] on span "Email Address" at bounding box center [223, 173] width 31 height 7
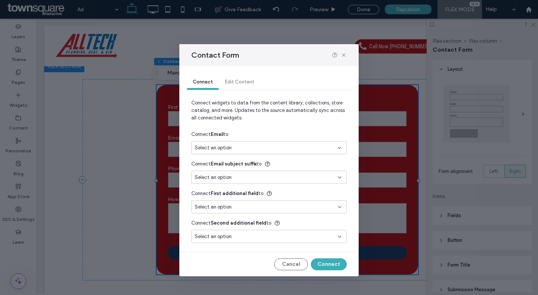
type input "***"
click at [332, 262] on button "Connect" at bounding box center [329, 264] width 36 height 12
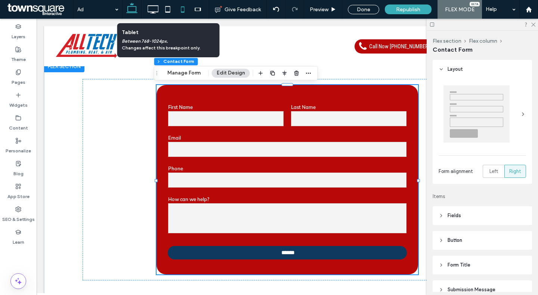
click at [185, 9] on icon at bounding box center [182, 9] width 15 height 15
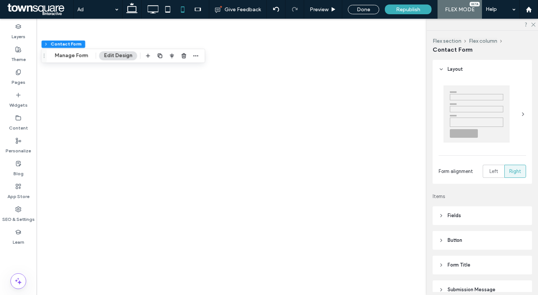
type input "***"
type input "*"
type input "***"
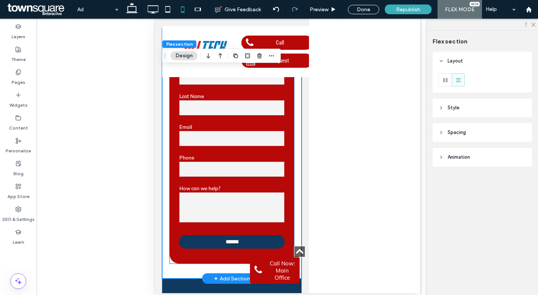
click at [211, 143] on div "Email" at bounding box center [231, 135] width 113 height 31
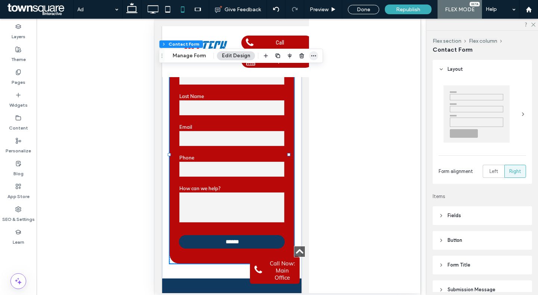
click at [311, 58] on icon "button" at bounding box center [314, 56] width 6 height 6
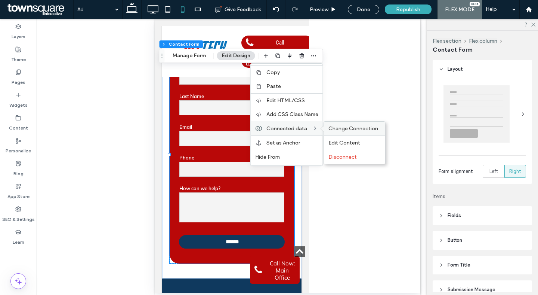
click at [340, 124] on div "Change Connection" at bounding box center [354, 129] width 61 height 14
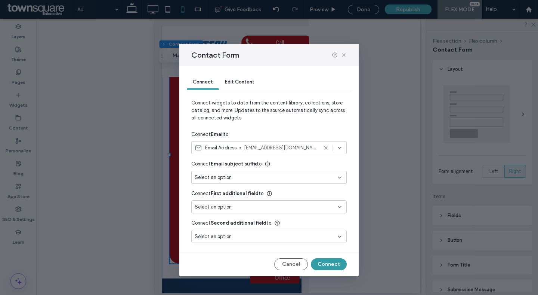
click at [327, 261] on button "Connect" at bounding box center [329, 264] width 36 height 12
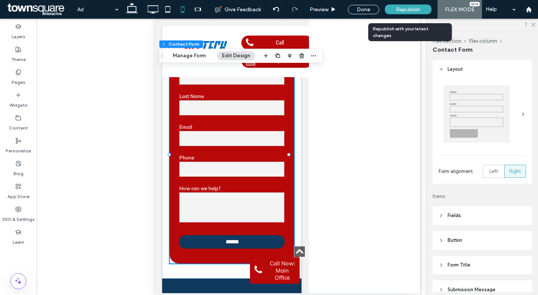
click at [405, 9] on span "Republish" at bounding box center [408, 9] width 24 height 6
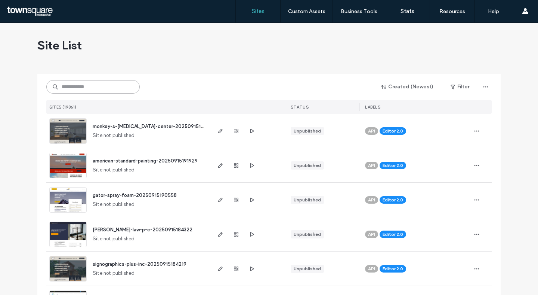
click at [94, 82] on input at bounding box center [92, 86] width 93 height 13
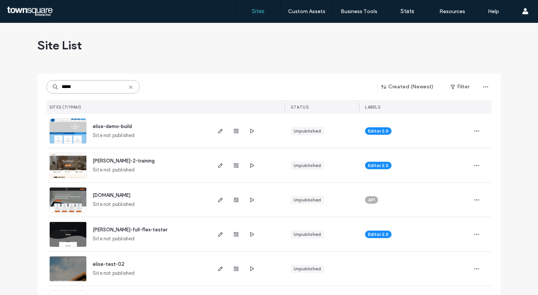
type input "*****"
click at [93, 230] on span "[PERSON_NAME]-full-flex-tester" at bounding box center [130, 230] width 75 height 6
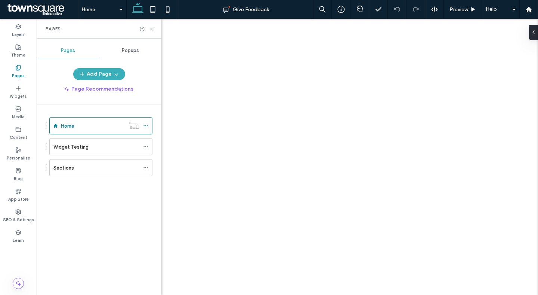
click at [23, 120] on label "Media" at bounding box center [18, 116] width 13 height 8
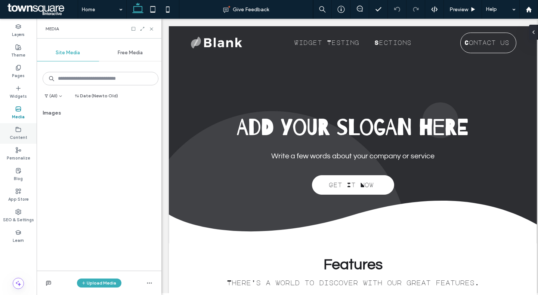
click at [21, 135] on label "Content" at bounding box center [19, 136] width 18 height 8
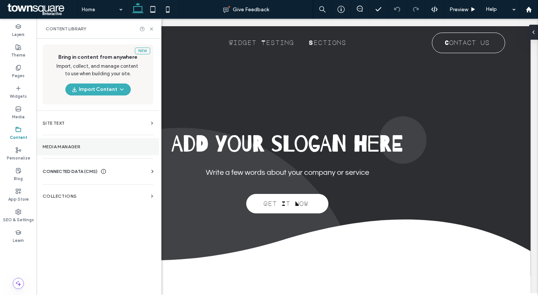
click at [71, 144] on label "Media Manager" at bounding box center [98, 146] width 111 height 5
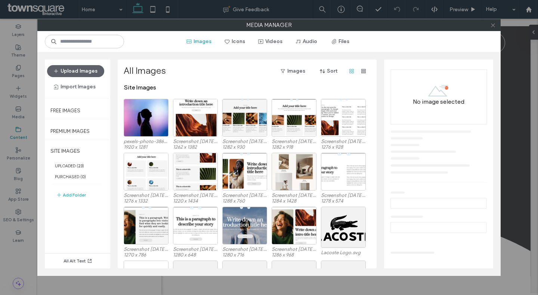
click at [491, 24] on icon at bounding box center [494, 25] width 6 height 6
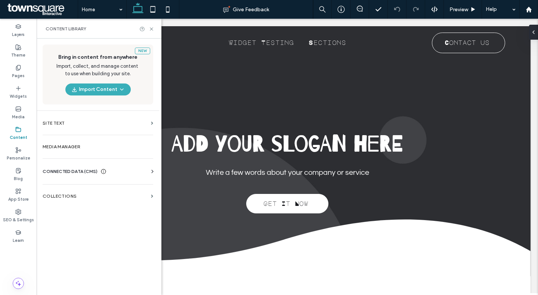
click at [76, 169] on span "CONNECTED DATA (CMS)" at bounding box center [70, 171] width 55 height 7
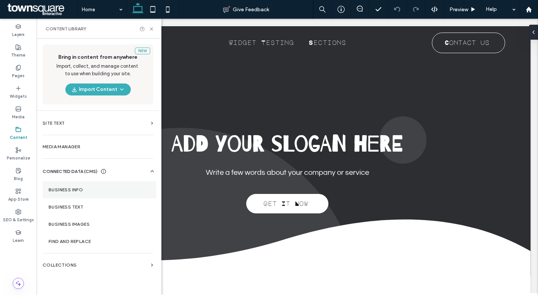
click at [64, 195] on section "Business Info" at bounding box center [100, 189] width 114 height 17
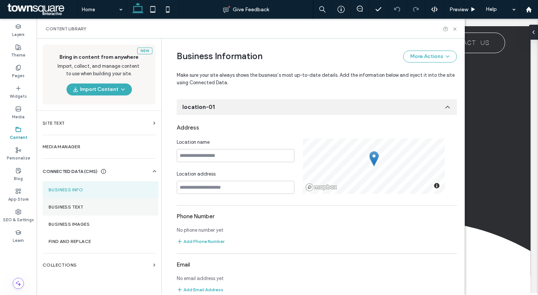
scroll to position [101, 0]
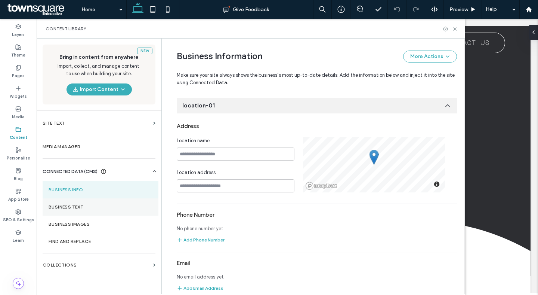
click at [65, 207] on label "Business Text" at bounding box center [101, 206] width 104 height 5
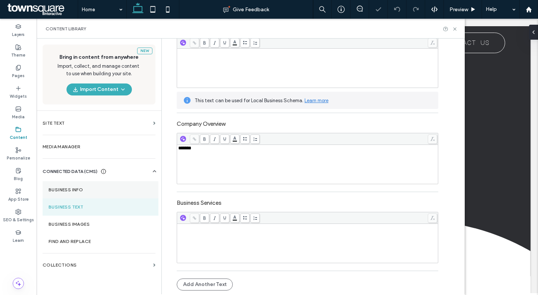
scroll to position [0, 0]
click at [71, 187] on label "Business Info" at bounding box center [101, 189] width 104 height 5
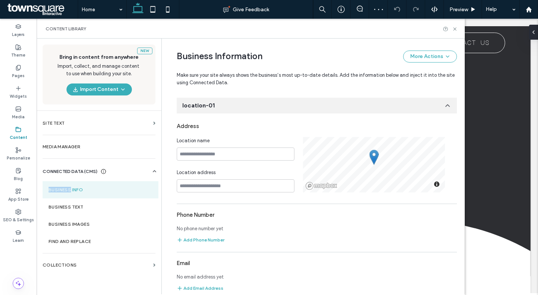
scroll to position [181, 0]
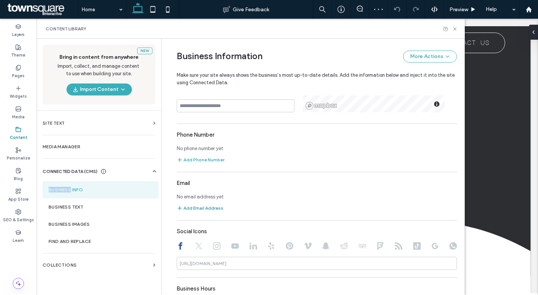
click at [203, 205] on button "Add Email Address" at bounding box center [200, 207] width 47 height 9
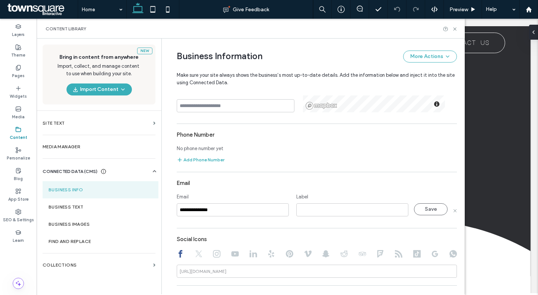
type input "**********"
click at [313, 210] on input at bounding box center [353, 209] width 112 height 13
type input "*****"
click at [427, 209] on button "Save" at bounding box center [431, 209] width 34 height 12
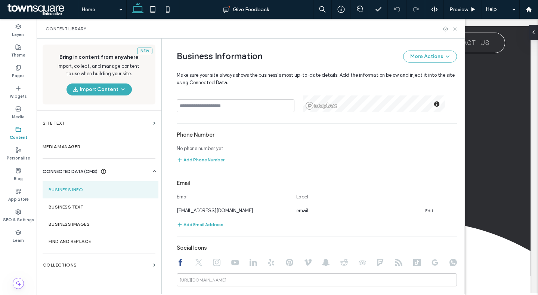
click at [455, 28] on icon at bounding box center [455, 29] width 6 height 6
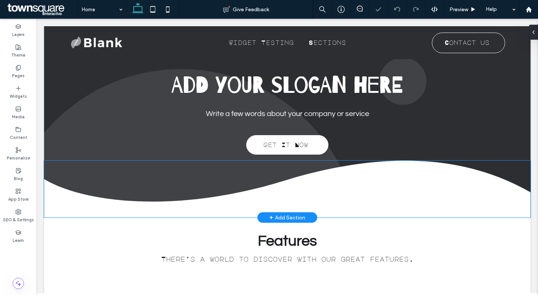
scroll to position [71, 0]
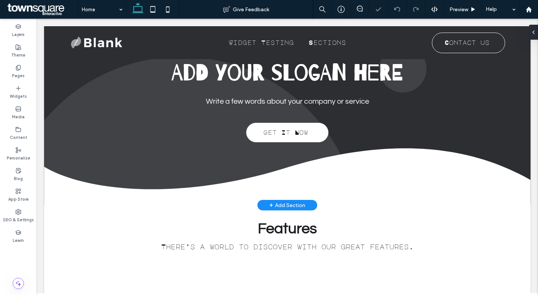
click at [274, 203] on div "+ Add Section" at bounding box center [288, 205] width 36 height 8
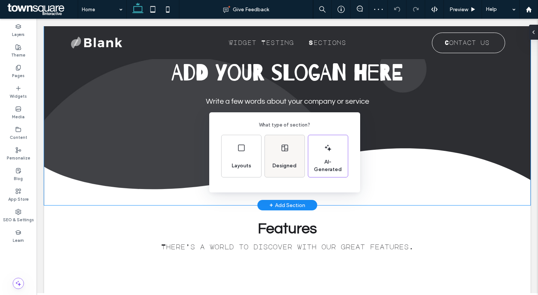
click at [274, 160] on div "Designed" at bounding box center [285, 165] width 30 height 16
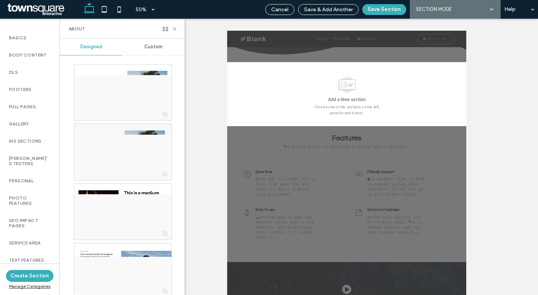
scroll to position [543, 0]
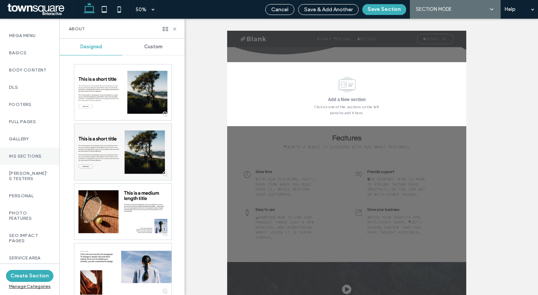
click at [29, 158] on div "IHS Sections" at bounding box center [29, 155] width 59 height 17
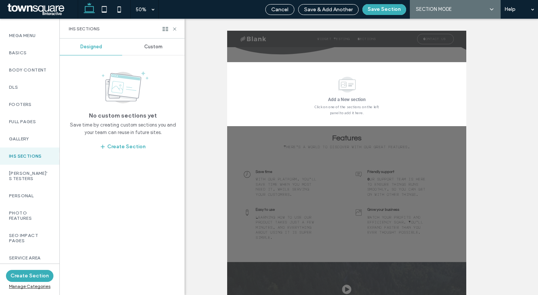
click at [144, 46] on div "Custom" at bounding box center [153, 47] width 62 height 16
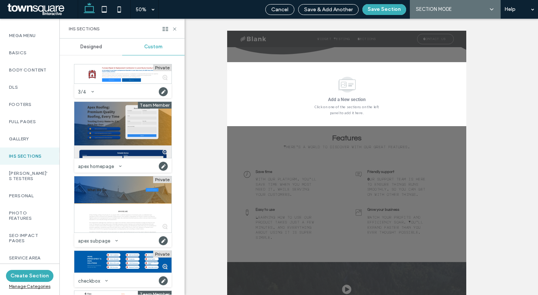
click at [111, 119] on div at bounding box center [122, 130] width 97 height 56
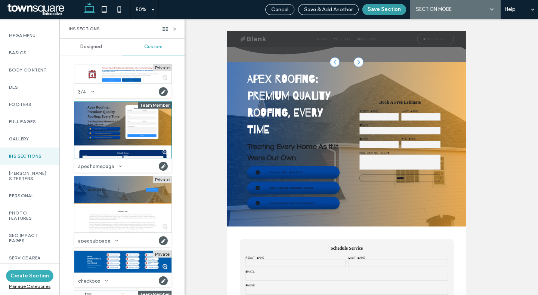
click at [380, 11] on button "Save Section" at bounding box center [385, 9] width 44 height 11
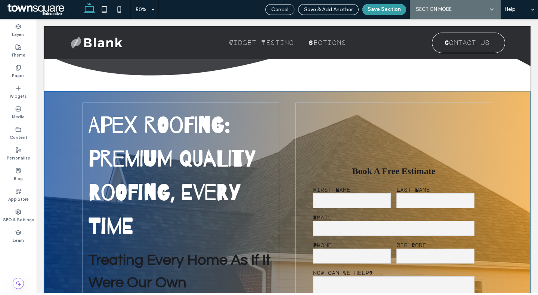
scroll to position [191, 0]
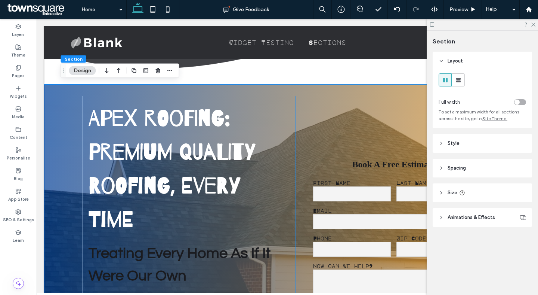
click at [333, 123] on div "Book A Free Estimate First Name Last Name Email Phone Zip Code How can we help?…" at bounding box center [394, 240] width 197 height 289
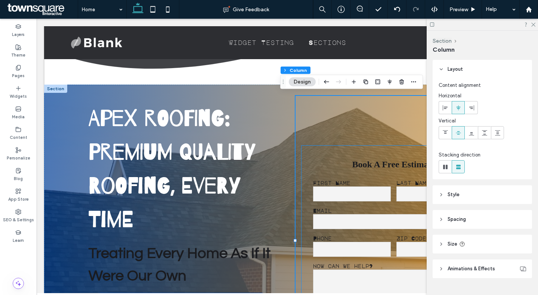
click at [333, 215] on input "email" at bounding box center [394, 221] width 162 height 15
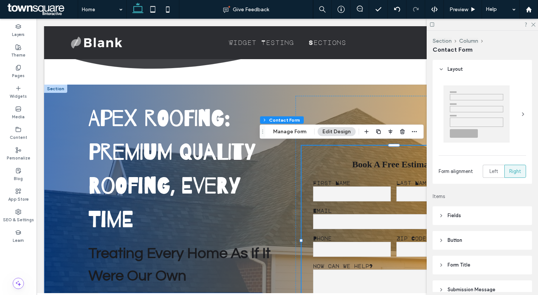
type input "*"
type input "***"
type input "*"
type input "***"
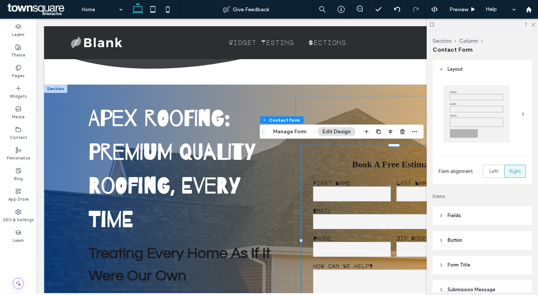
type input "**"
click at [298, 128] on button "Manage Form" at bounding box center [289, 131] width 43 height 9
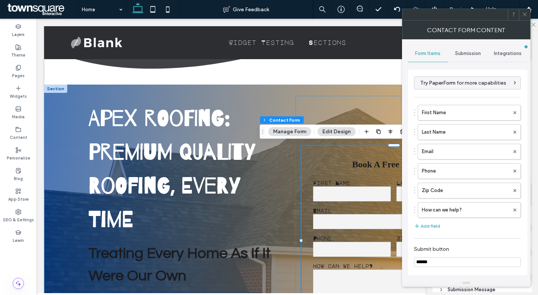
click at [478, 53] on span "Submission" at bounding box center [468, 53] width 26 height 6
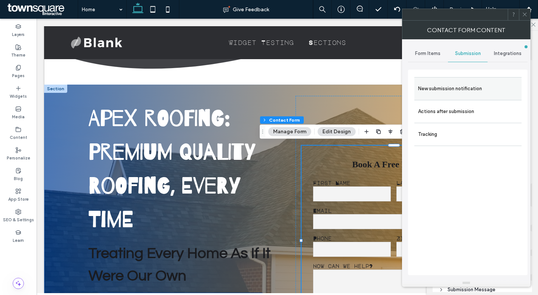
click at [451, 89] on label "New submission notification" at bounding box center [468, 88] width 100 height 15
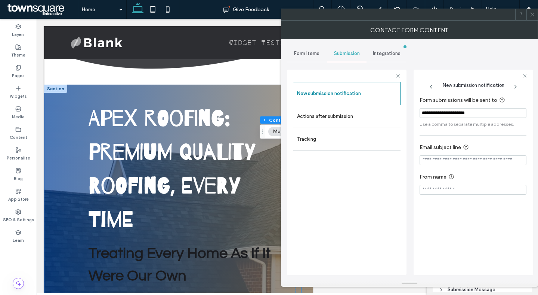
click at [437, 108] on input "**********" at bounding box center [473, 113] width 107 height 10
click at [409, 111] on div "Form Items Submission Integrations New submission notification Actions after su…" at bounding box center [409, 159] width 245 height 240
click at [531, 15] on icon at bounding box center [533, 15] width 6 height 6
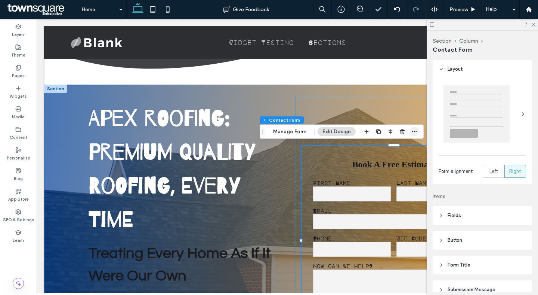
click at [416, 132] on use "button" at bounding box center [414, 131] width 5 height 1
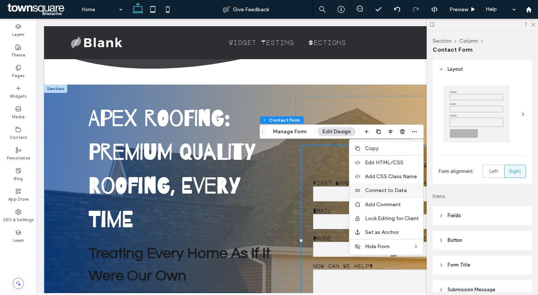
click at [391, 189] on span "Connect to Data" at bounding box center [386, 190] width 42 height 6
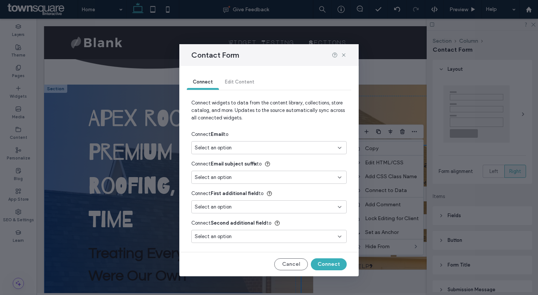
click at [274, 146] on div "Select an option" at bounding box center [265, 147] width 140 height 7
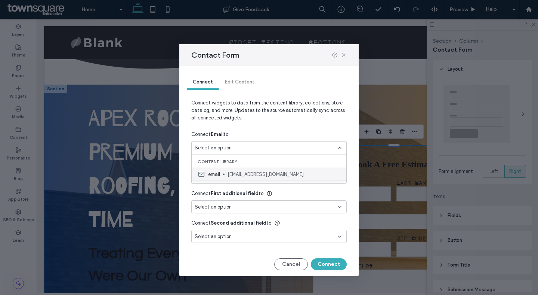
click at [246, 171] on span "email@email.com" at bounding box center [284, 173] width 113 height 7
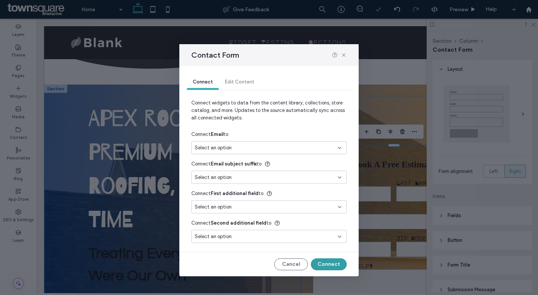
type input "*"
type input "***"
click at [338, 265] on button "Connect" at bounding box center [329, 264] width 36 height 12
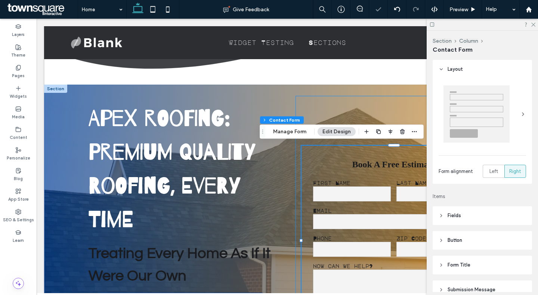
click at [384, 101] on div "Book A Free Estimate First Name Last Name Email Phone Zip Code How can we help?…" at bounding box center [394, 240] width 197 height 289
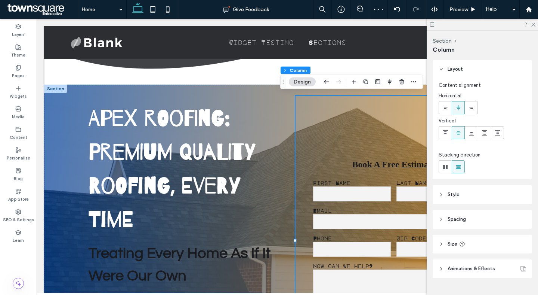
click at [60, 88] on div at bounding box center [55, 89] width 23 height 8
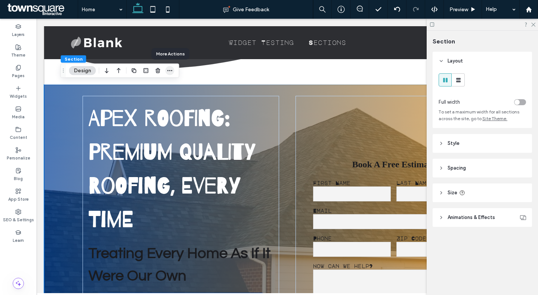
click at [171, 67] on span "button" at bounding box center [170, 70] width 9 height 9
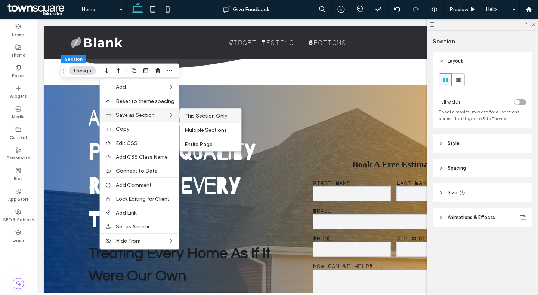
click at [225, 118] on span "This Section Only" at bounding box center [206, 116] width 43 height 6
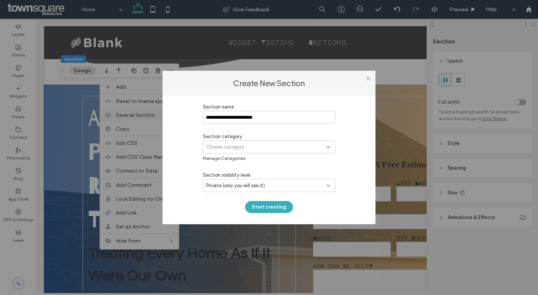
type input "**********"
click at [248, 182] on span "Private (only you will see it)" at bounding box center [235, 185] width 59 height 7
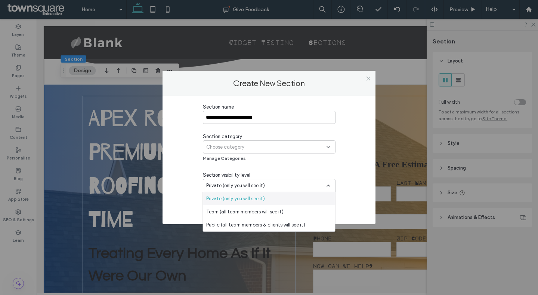
click at [249, 146] on div "Choose category" at bounding box center [266, 146] width 120 height 7
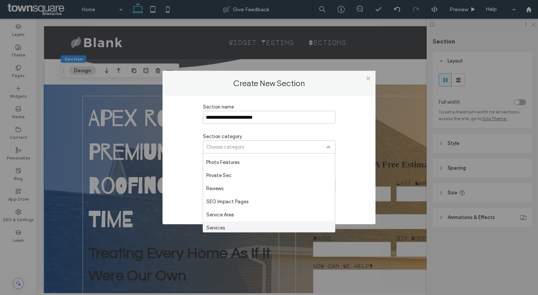
scroll to position [679, 0]
click at [370, 77] on icon at bounding box center [369, 79] width 6 height 6
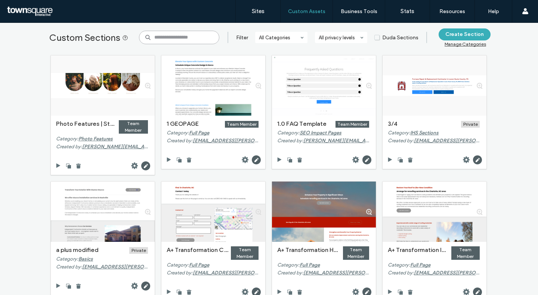
click at [180, 39] on input at bounding box center [179, 37] width 80 height 13
type input "***"
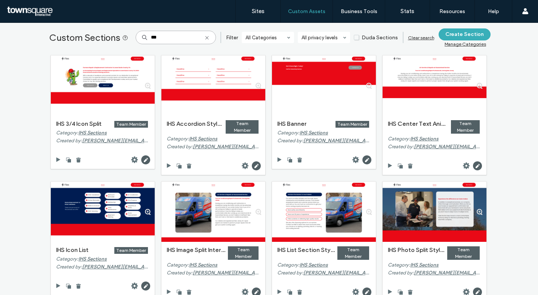
click at [190, 40] on input "***" at bounding box center [176, 37] width 80 height 13
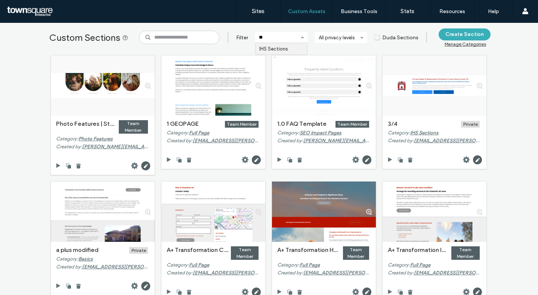
type input "***"
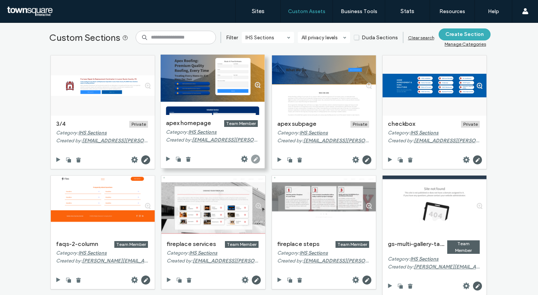
click at [254, 161] on use at bounding box center [255, 158] width 9 height 9
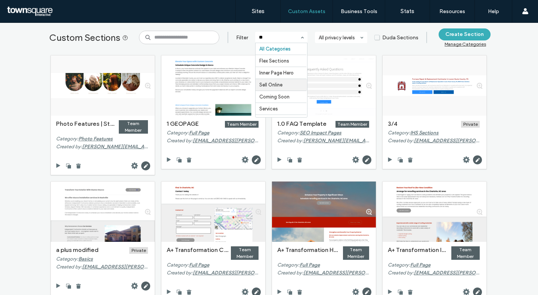
type input "***"
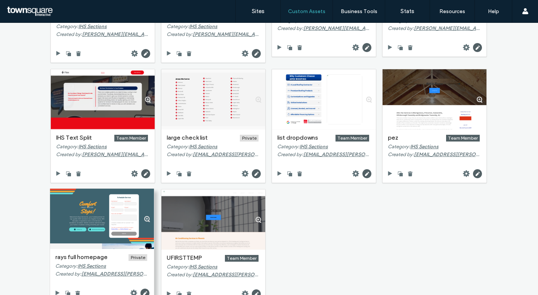
scroll to position [621, 0]
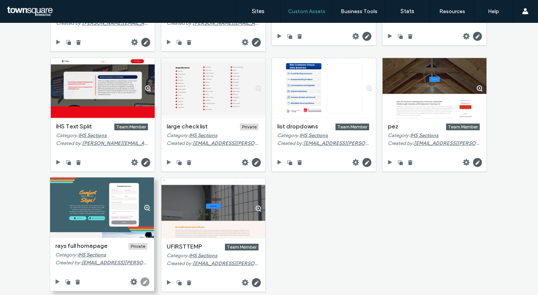
click at [141, 279] on use at bounding box center [145, 281] width 9 height 9
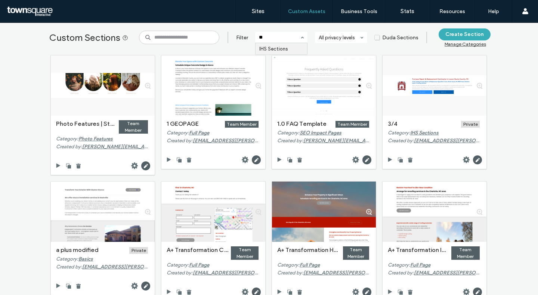
type input "***"
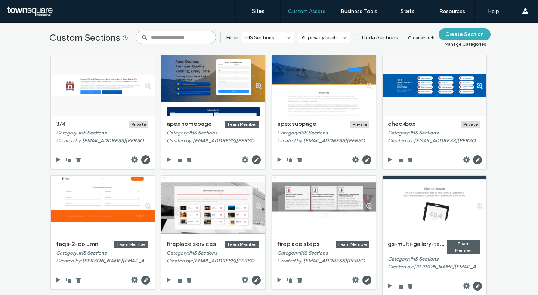
click at [182, 39] on input at bounding box center [176, 37] width 80 height 13
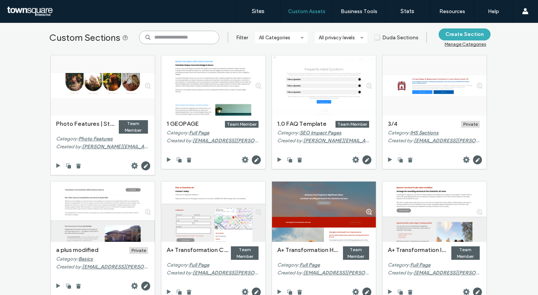
click at [179, 40] on input at bounding box center [179, 37] width 80 height 13
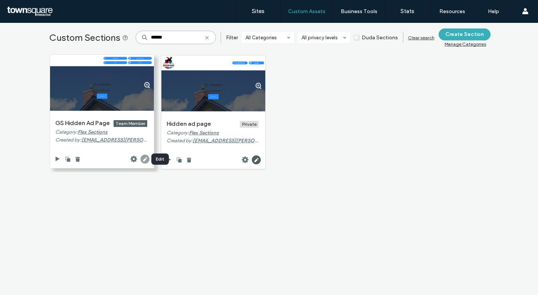
type input "******"
click at [145, 160] on use at bounding box center [145, 158] width 9 height 9
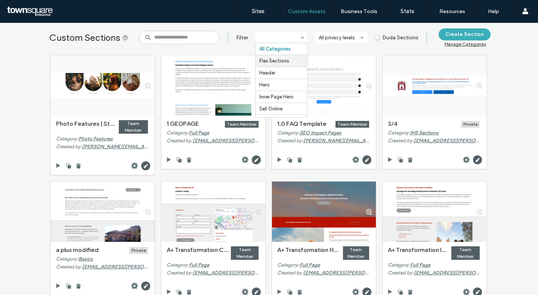
click at [24, 175] on div "Custom Sections Filter All Categories Flex Sections Header Hero Inner Page Hero…" at bounding box center [269, 159] width 538 height 272
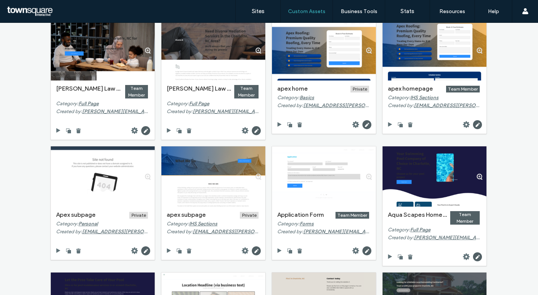
scroll to position [655, 0]
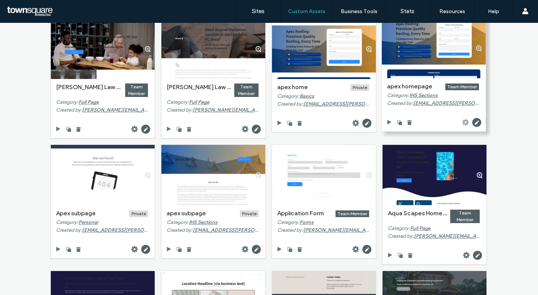
click at [464, 124] on use at bounding box center [466, 122] width 7 height 7
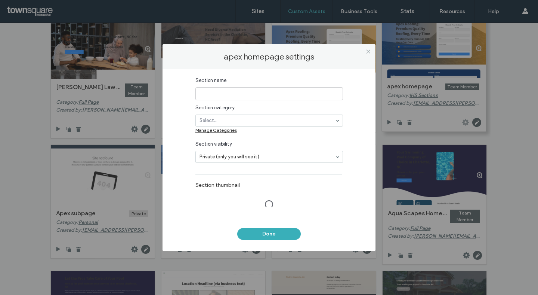
type input "**********"
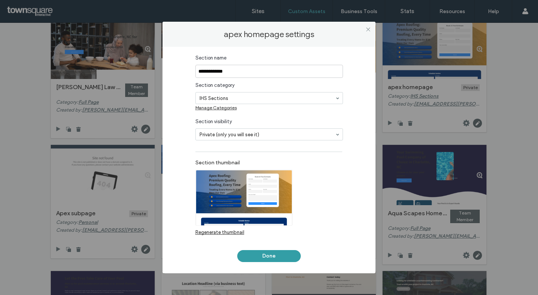
click at [264, 255] on button "Done" at bounding box center [269, 256] width 64 height 12
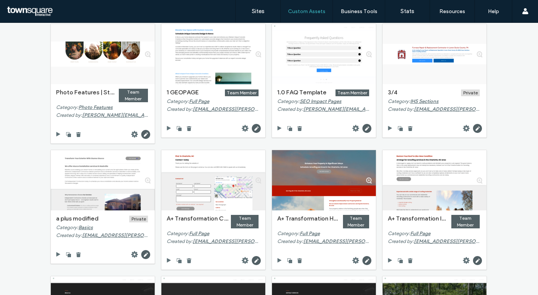
scroll to position [0, 0]
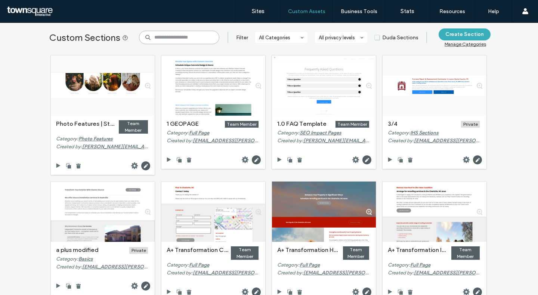
click at [183, 34] on input at bounding box center [179, 37] width 80 height 13
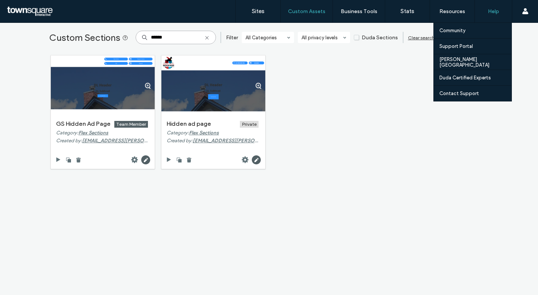
type input "******"
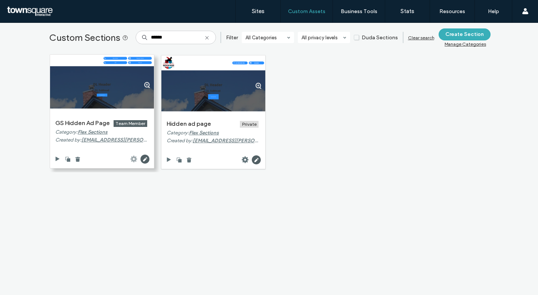
click at [130, 159] on icon at bounding box center [133, 158] width 7 height 7
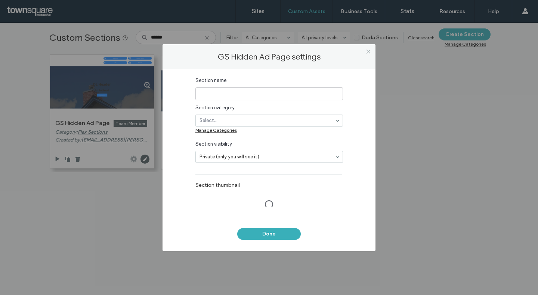
type input "**********"
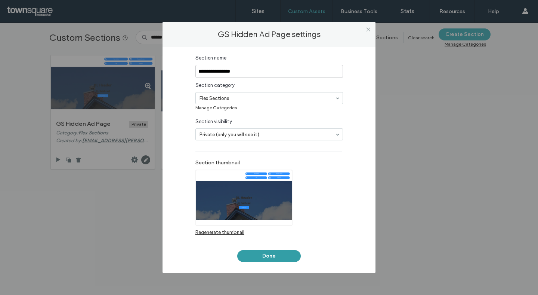
click at [259, 261] on button "Done" at bounding box center [269, 256] width 64 height 12
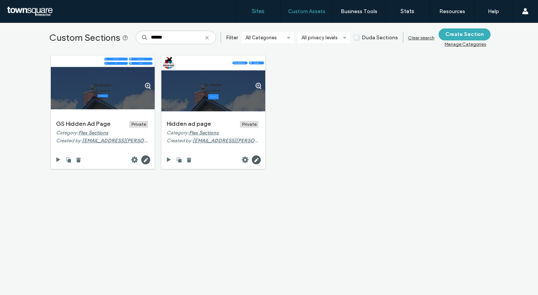
click at [251, 15] on link "Sites" at bounding box center [258, 11] width 44 height 22
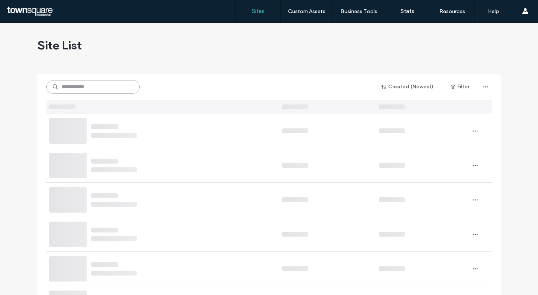
click at [100, 87] on input at bounding box center [92, 86] width 93 height 13
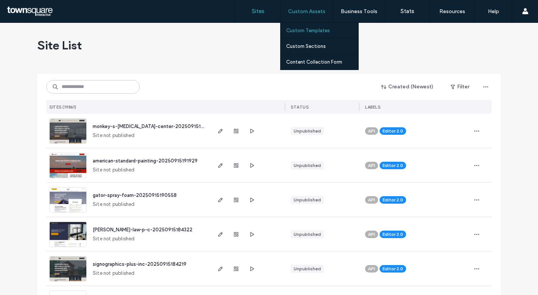
click at [308, 30] on label "Custom Templates" at bounding box center [308, 31] width 44 height 6
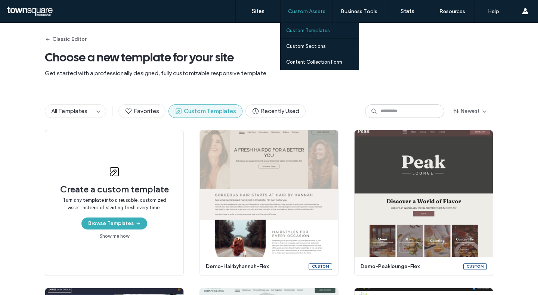
click at [303, 32] on label "Custom Templates" at bounding box center [308, 31] width 44 height 6
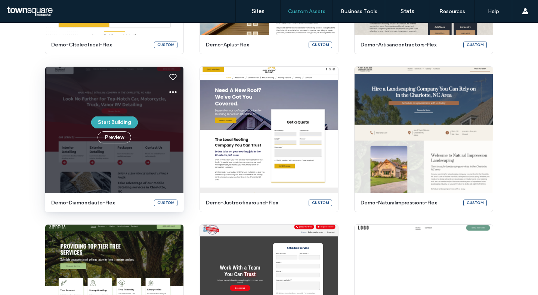
scroll to position [624, 0]
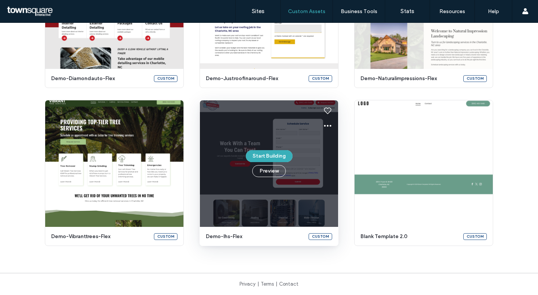
click at [297, 137] on div "Start Building Preview" at bounding box center [269, 163] width 138 height 126
click at [326, 124] on icon at bounding box center [327, 125] width 9 height 9
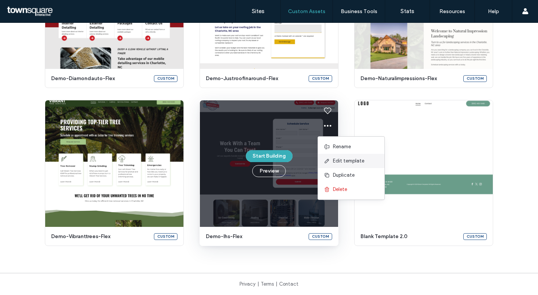
click at [335, 163] on span "Edit template" at bounding box center [348, 160] width 31 height 7
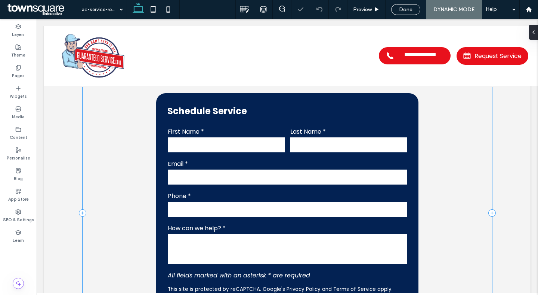
scroll to position [446, 0]
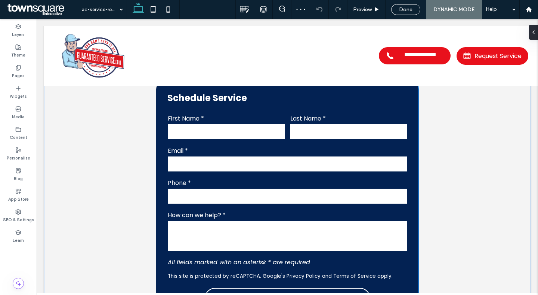
click at [230, 173] on div "Email *" at bounding box center [287, 159] width 245 height 32
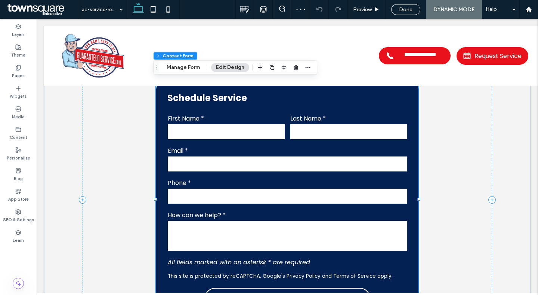
type input "*"
type input "***"
type input "**"
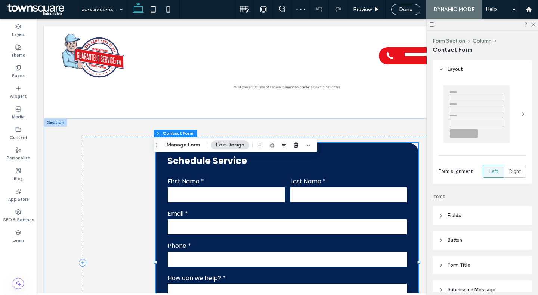
scroll to position [368, 0]
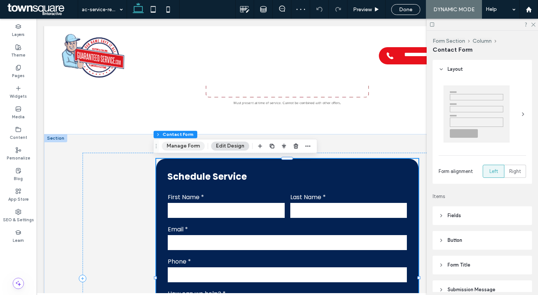
click at [187, 145] on button "Manage Form" at bounding box center [183, 145] width 43 height 9
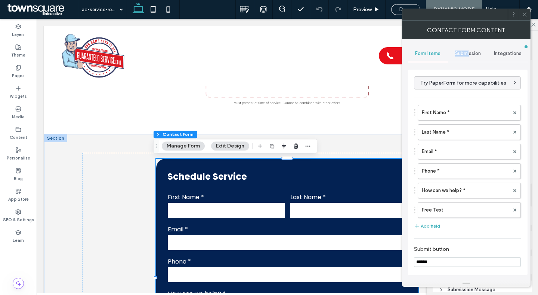
click at [470, 50] on span "Submission" at bounding box center [468, 53] width 26 height 6
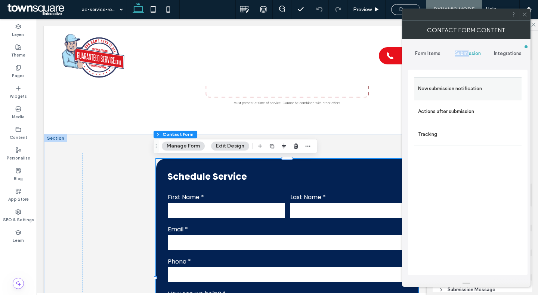
click at [451, 86] on label "New submission notification" at bounding box center [468, 88] width 100 height 15
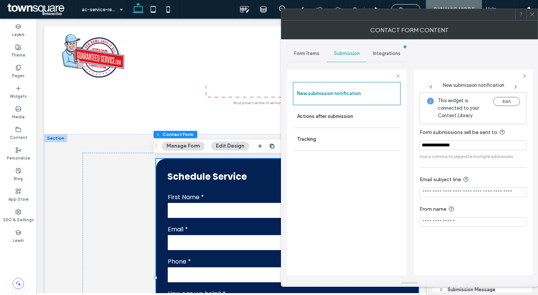
click at [531, 12] on icon at bounding box center [533, 15] width 6 height 6
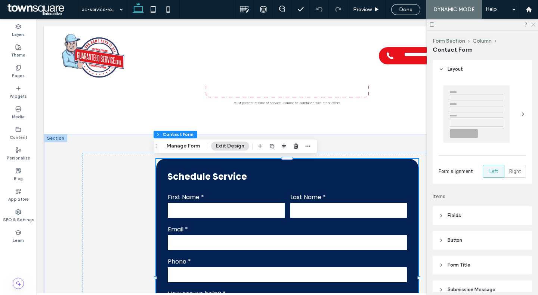
click at [534, 24] on icon at bounding box center [533, 24] width 5 height 5
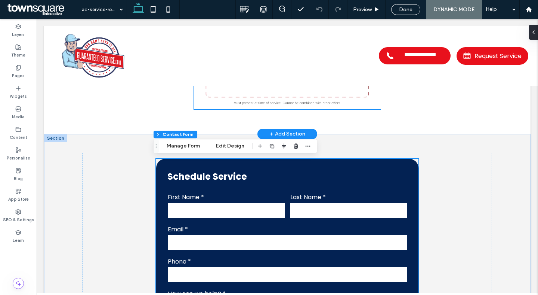
scroll to position [0, 0]
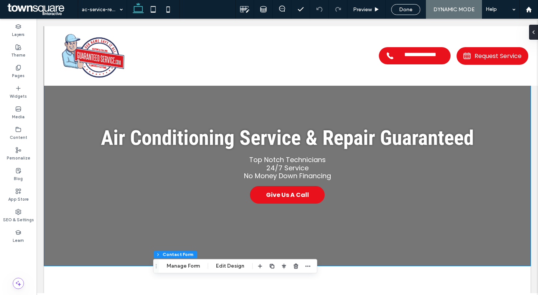
click at [75, 99] on div "Air Conditioning Service & Repair Guaranteed Top Notch Technicians 24/7 Service…" at bounding box center [287, 145] width 449 height 239
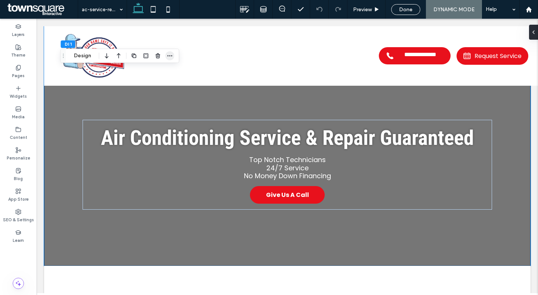
click at [172, 55] on icon "button" at bounding box center [170, 56] width 6 height 6
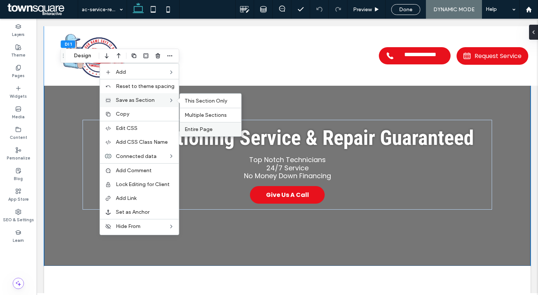
click at [213, 127] on label "Entire Page" at bounding box center [211, 129] width 52 height 6
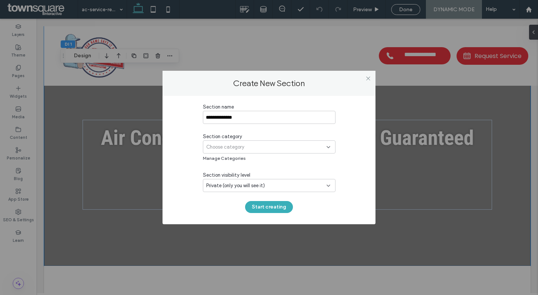
click at [204, 119] on input "**********" at bounding box center [269, 117] width 133 height 13
type input "**********"
click at [240, 147] on span "Choose category" at bounding box center [225, 146] width 38 height 7
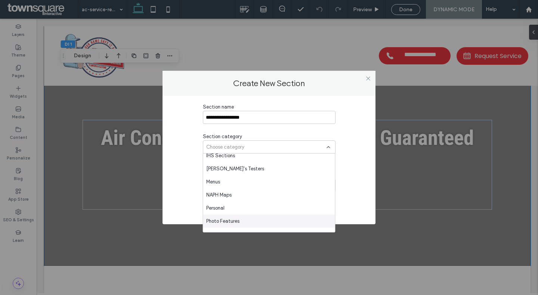
scroll to position [612, 0]
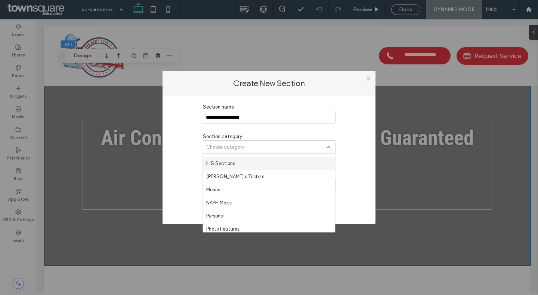
click at [233, 158] on div "IHS Sections" at bounding box center [269, 163] width 132 height 13
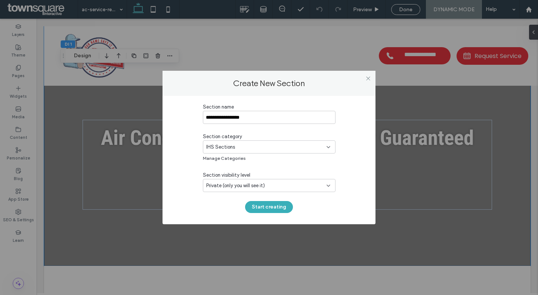
click at [220, 185] on span "Private (only you will see it)" at bounding box center [235, 185] width 59 height 7
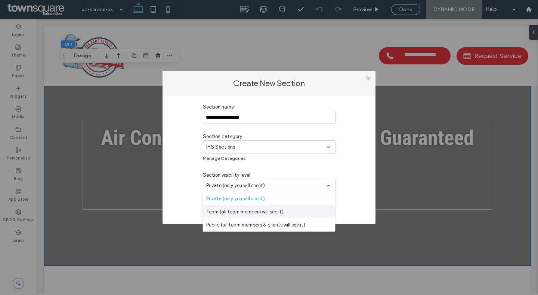
click at [231, 212] on span "Team (all team members will see it)" at bounding box center [244, 211] width 77 height 7
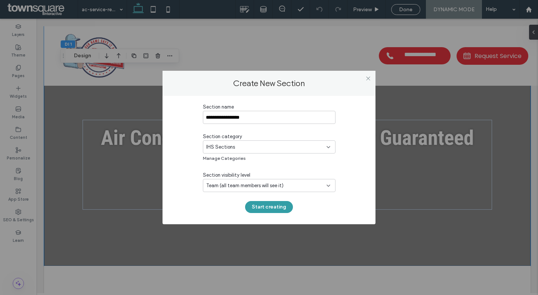
click at [275, 211] on button "Start creating" at bounding box center [269, 207] width 48 height 12
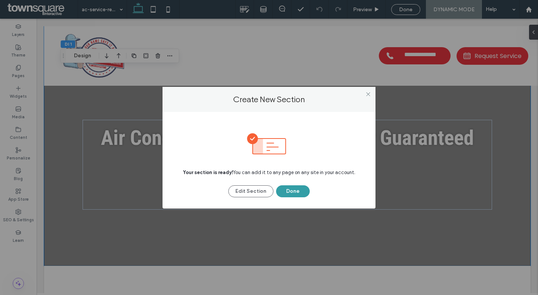
click at [290, 192] on button "Done" at bounding box center [293, 191] width 34 height 12
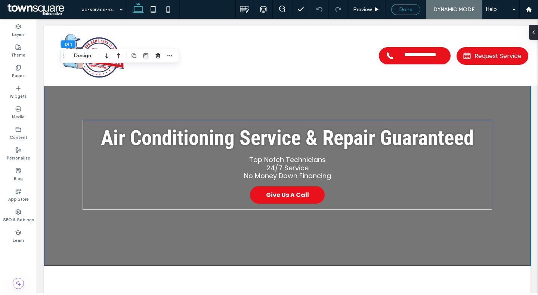
click at [397, 6] on div "Done" at bounding box center [406, 9] width 28 height 6
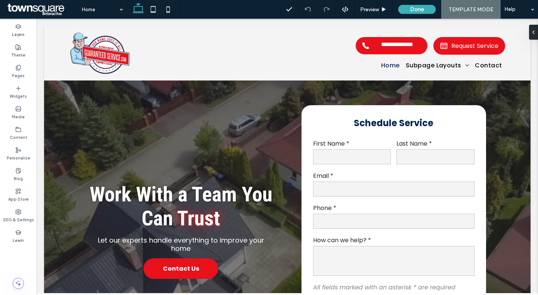
click at [428, 16] on div "Preview Done TEMPLATE MODE Help" at bounding box center [409, 9] width 258 height 19
click at [427, 9] on button "Done" at bounding box center [417, 9] width 37 height 9
